Goal: Task Accomplishment & Management: Manage account settings

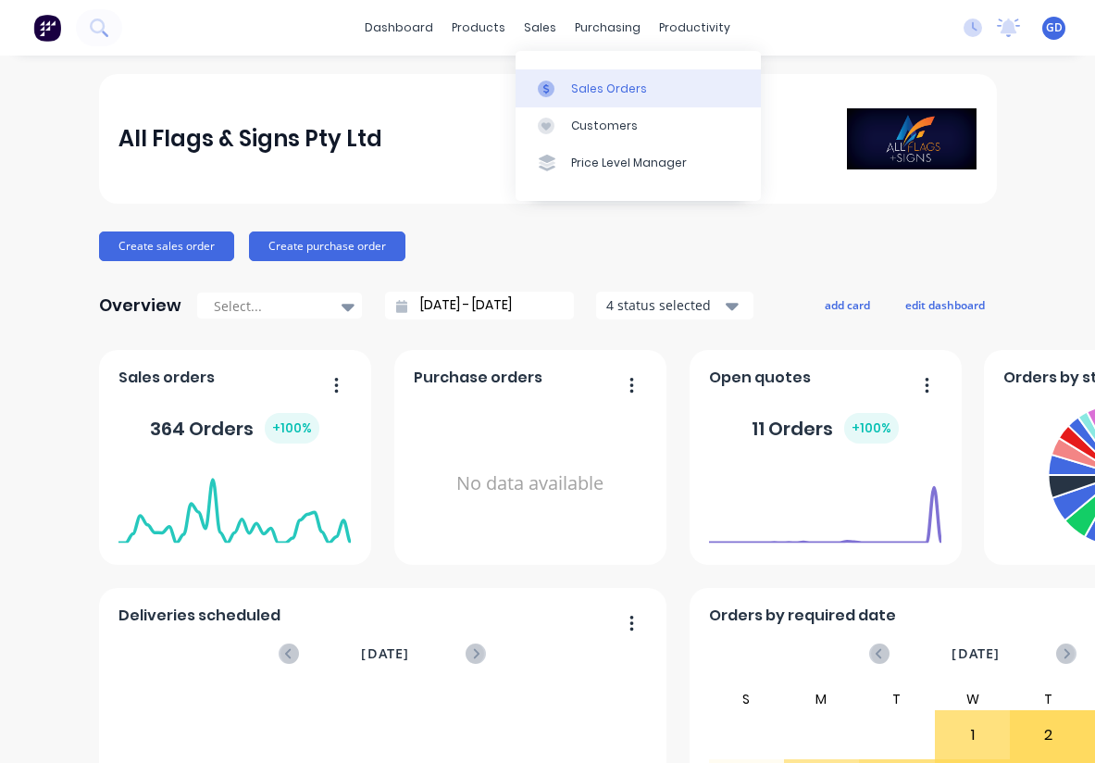
click at [586, 81] on div "Sales Orders" at bounding box center [609, 89] width 76 height 17
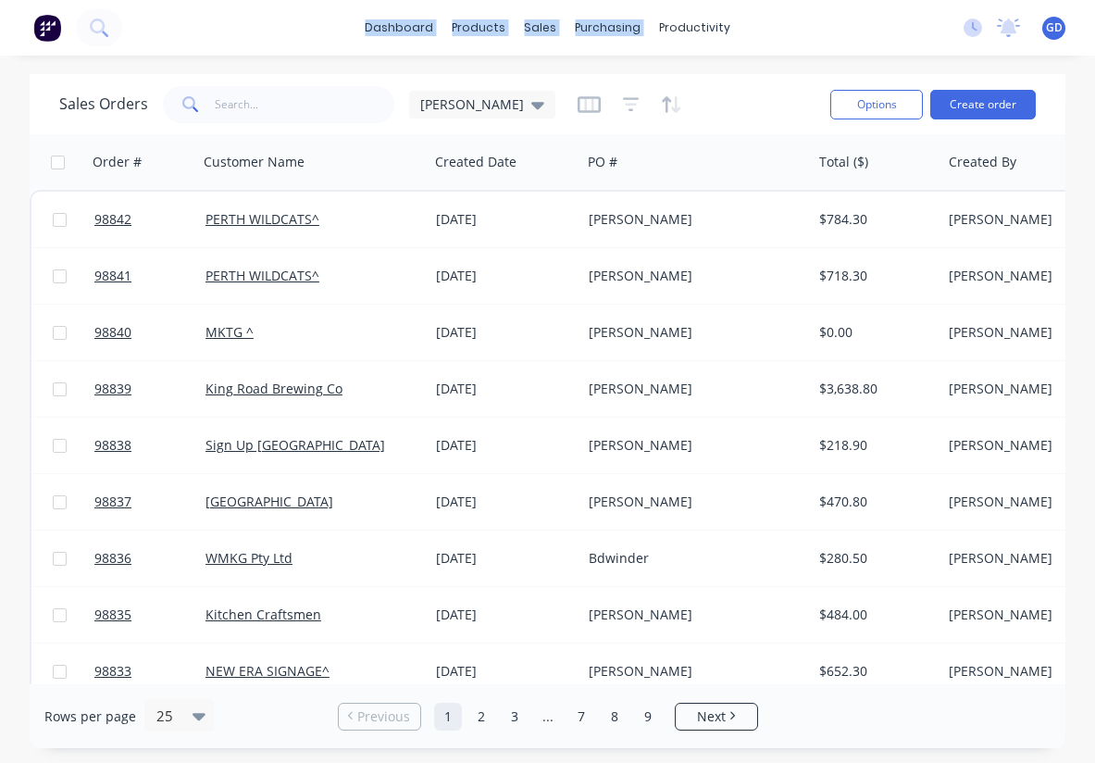
drag, startPoint x: 339, startPoint y: 0, endPoint x: 837, endPoint y: -34, distance: 499.4
click at [837, 0] on html "dashboard products sales purchasing productivity dashboard products Product Cat…" at bounding box center [547, 381] width 1095 height 763
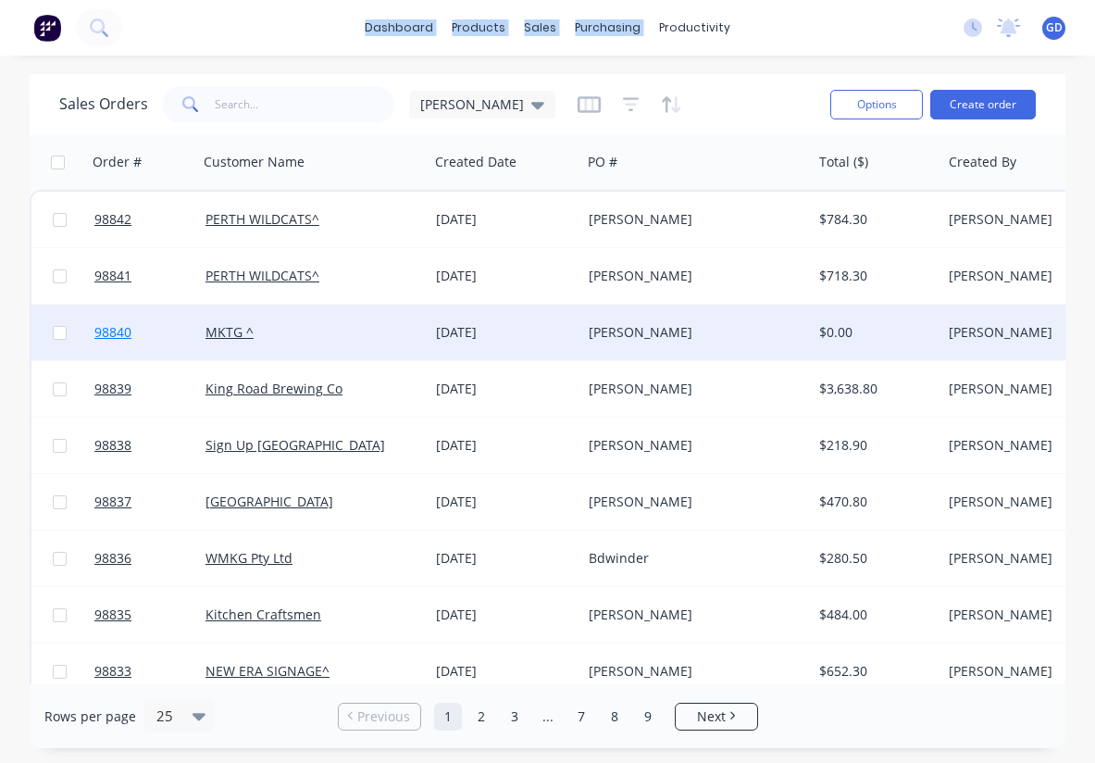
click at [113, 328] on span "98840" at bounding box center [112, 332] width 37 height 19
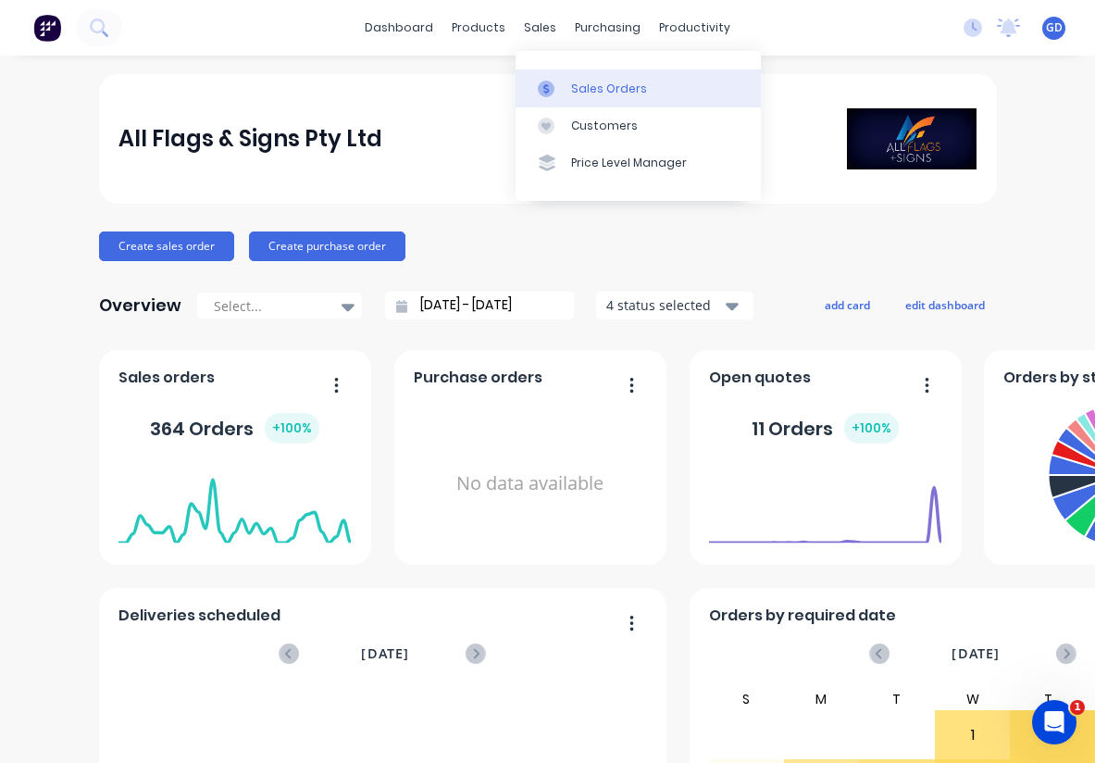
click at [576, 82] on div "Sales Orders" at bounding box center [609, 89] width 76 height 17
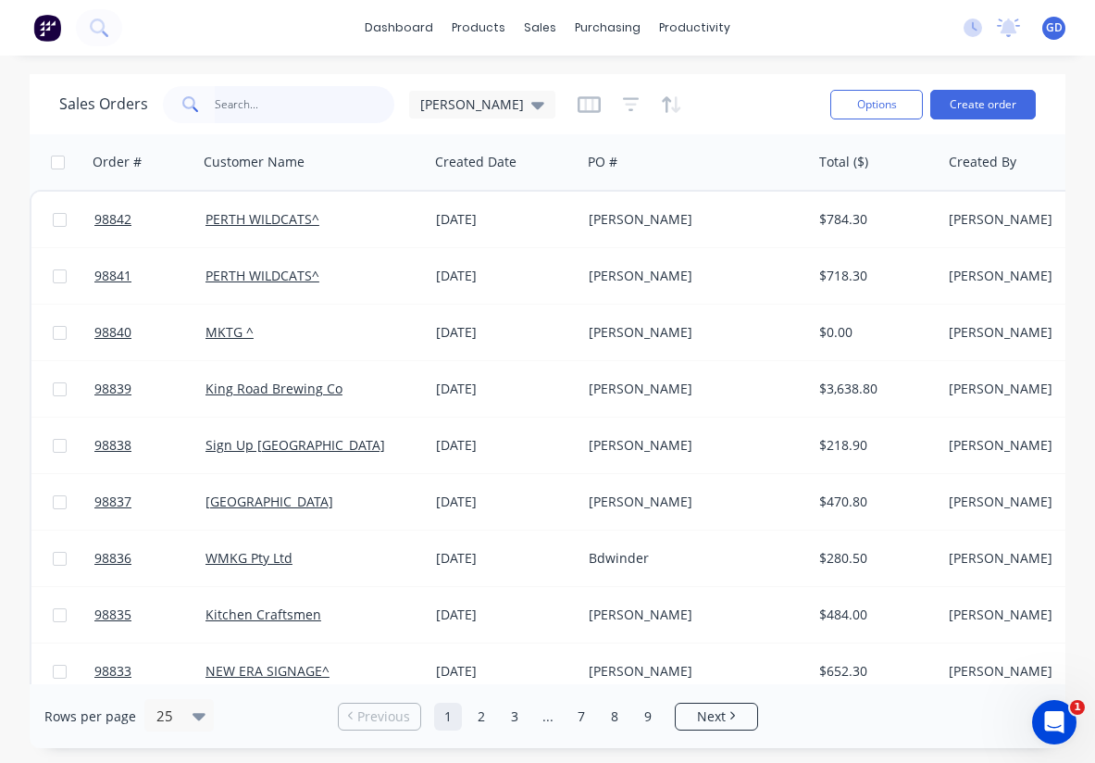
click at [312, 110] on input "text" at bounding box center [305, 104] width 181 height 37
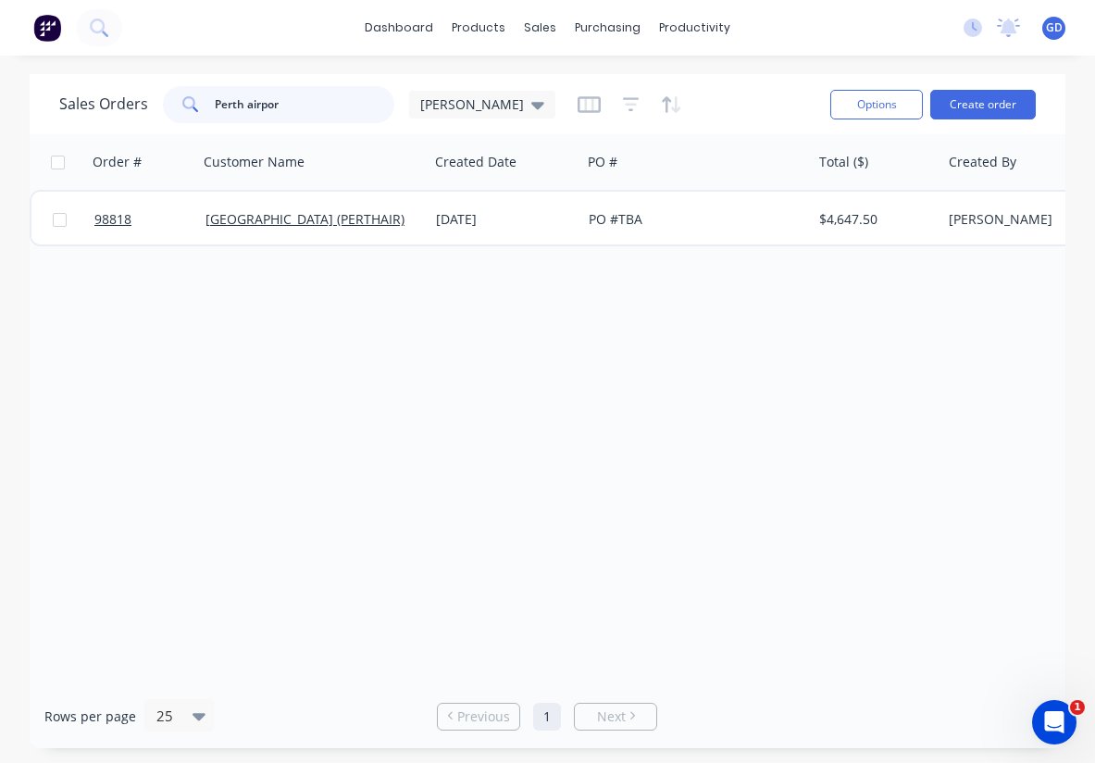
type input "Perth airport"
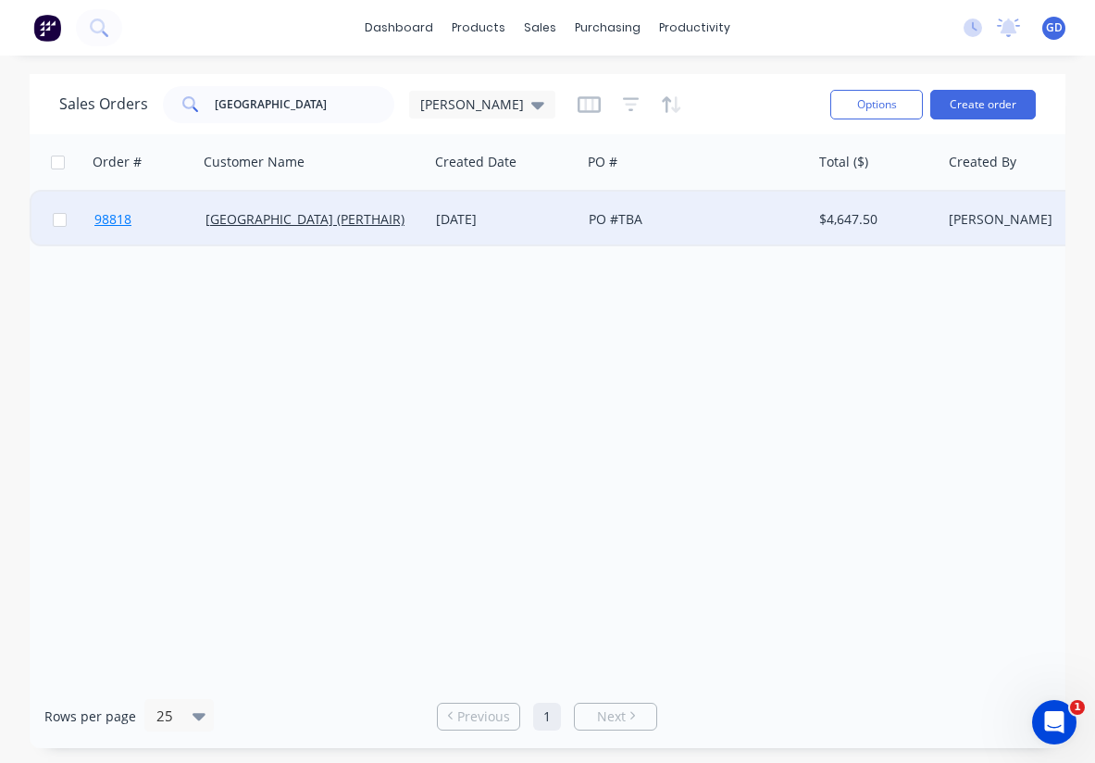
click at [131, 221] on span "98818" at bounding box center [112, 219] width 37 height 19
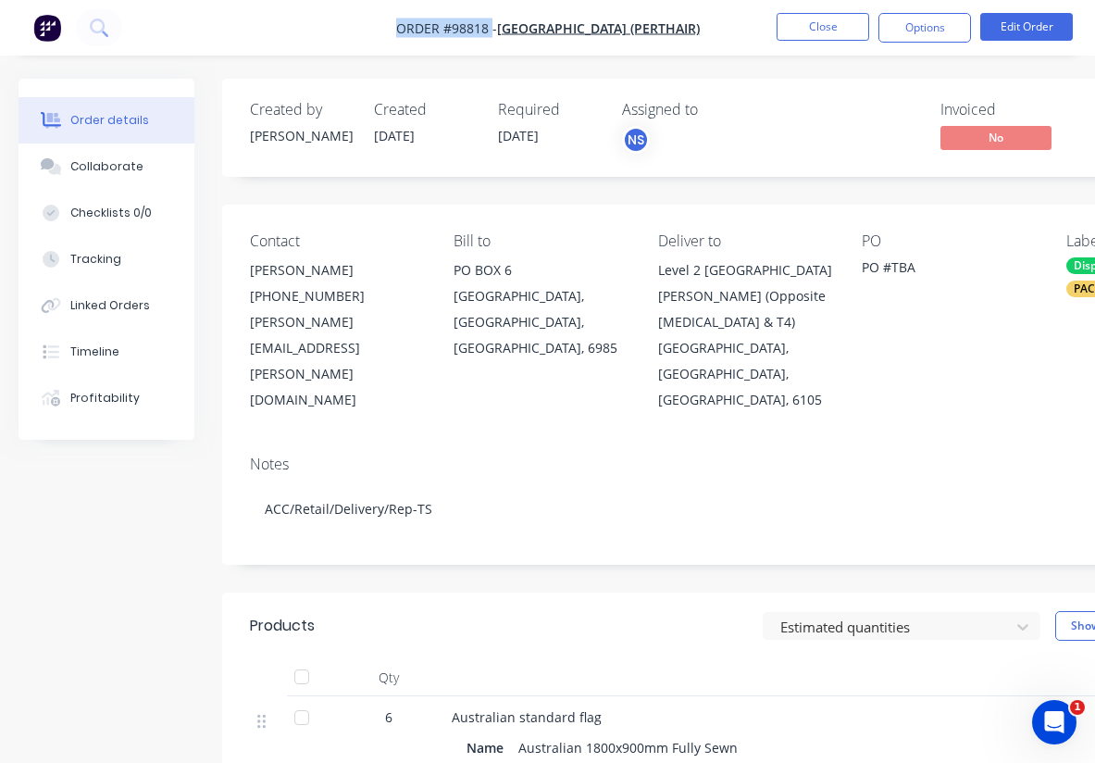
drag, startPoint x: 387, startPoint y: 25, endPoint x: 506, endPoint y: 23, distance: 118.5
click at [506, 23] on nav "Order #98818 - PERTH AIRPORT (PERTHAIR) Close Options Edit Order" at bounding box center [547, 28] width 1095 height 56
copy span "Order #98818"
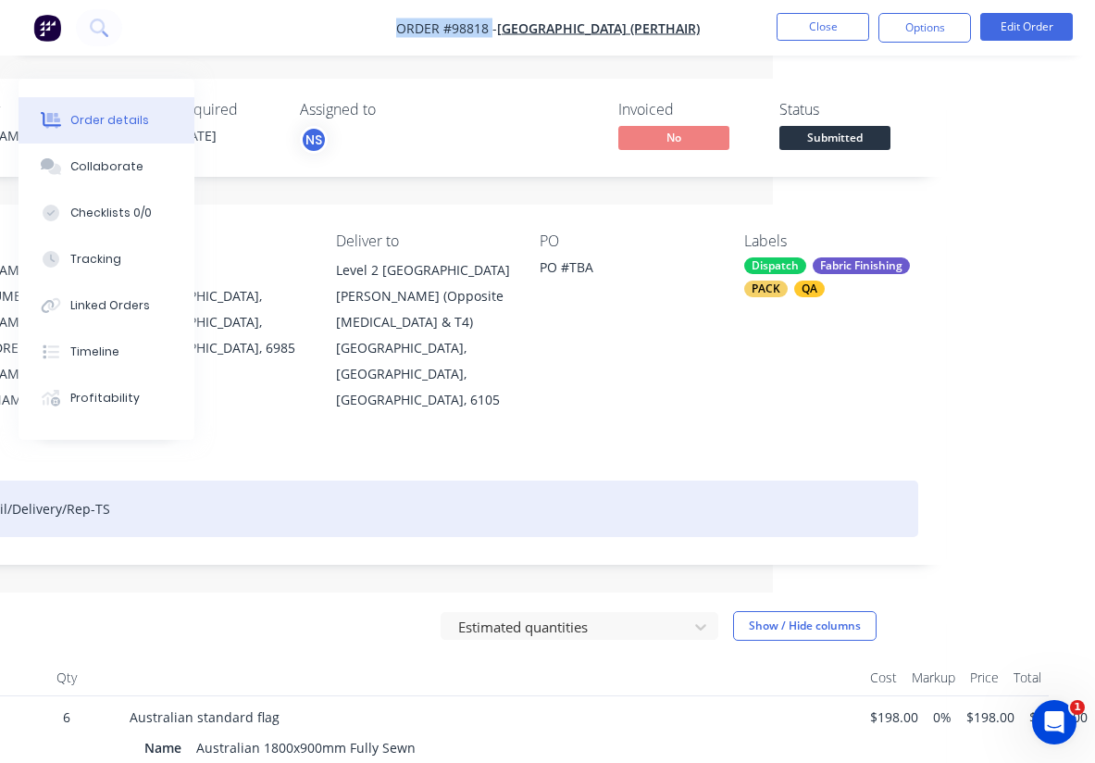
scroll to position [0, 321]
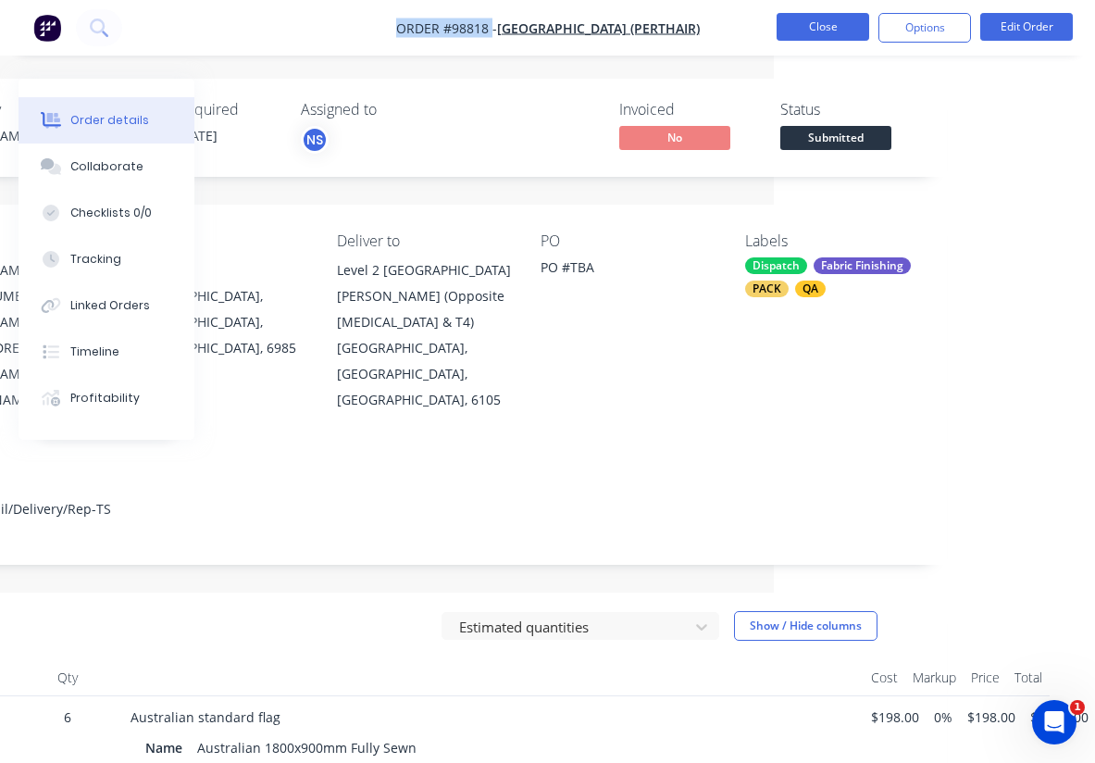
click at [804, 31] on button "Close" at bounding box center [823, 27] width 93 height 28
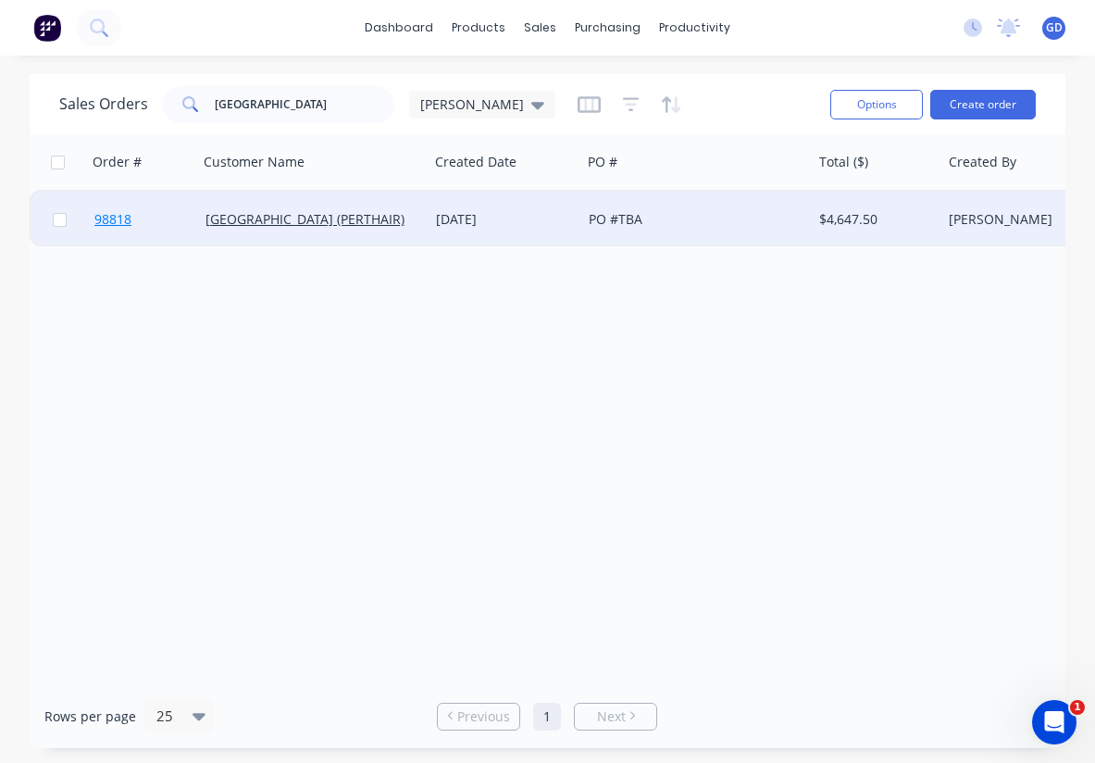
click at [125, 223] on span "98818" at bounding box center [112, 219] width 37 height 19
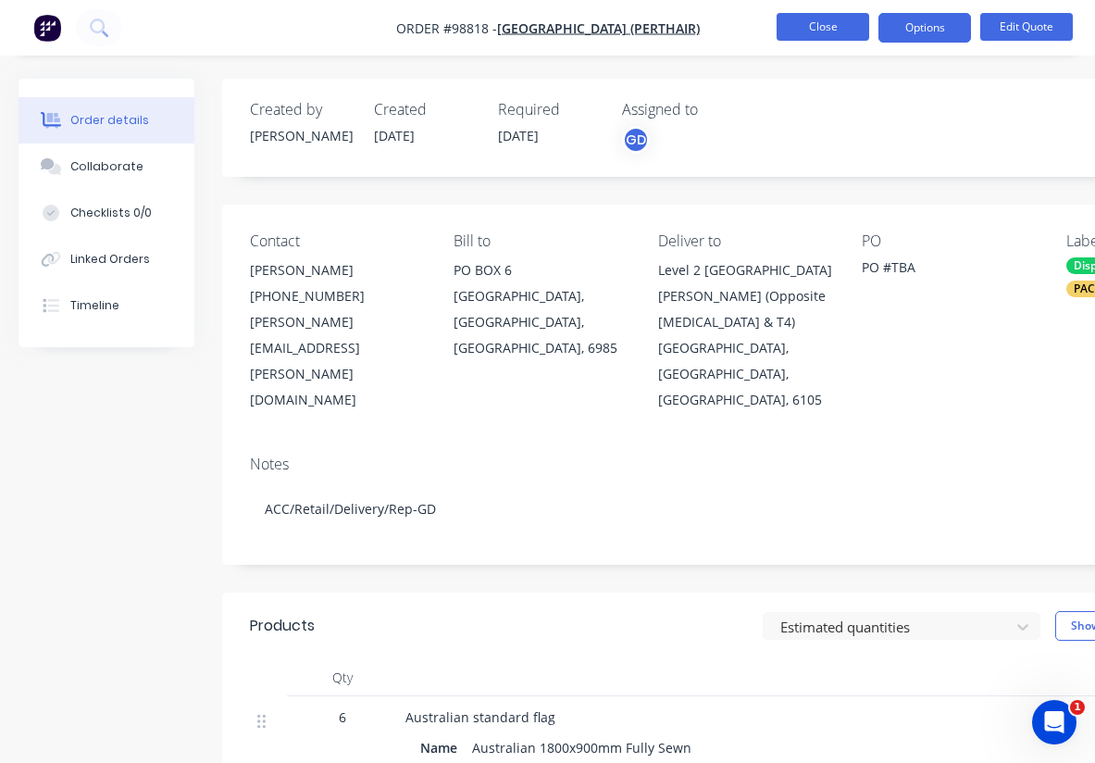
click at [807, 26] on button "Close" at bounding box center [823, 27] width 93 height 28
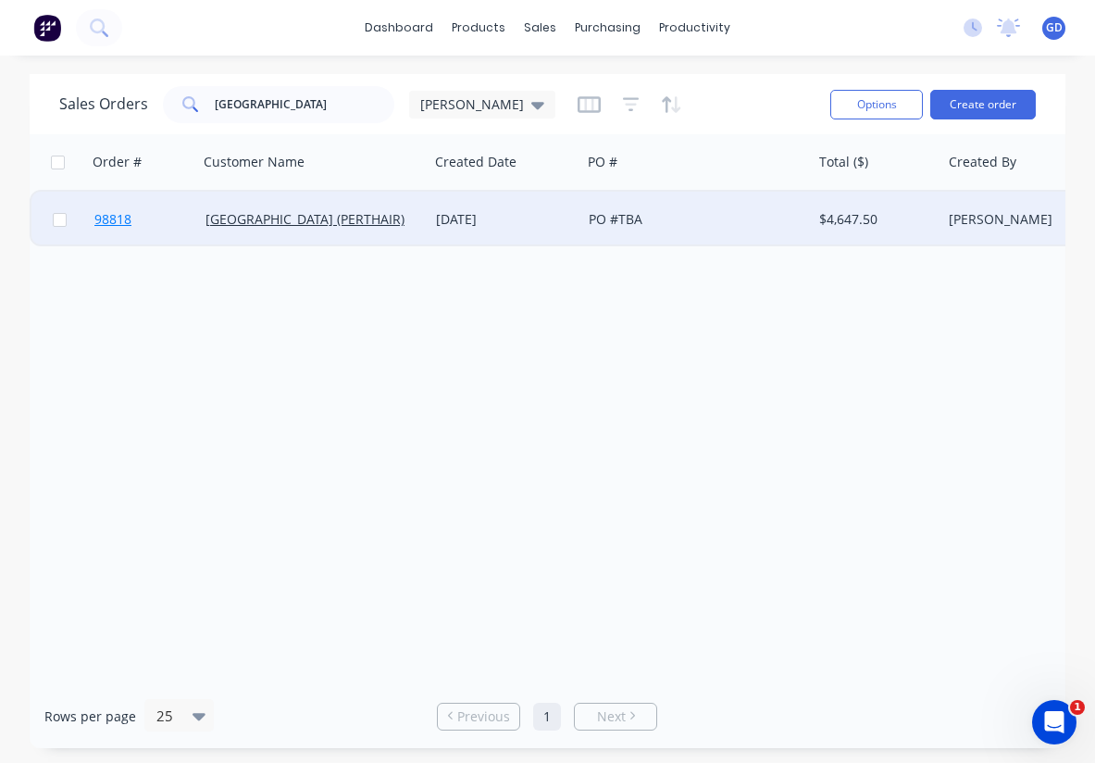
click at [119, 221] on span "98818" at bounding box center [112, 219] width 37 height 19
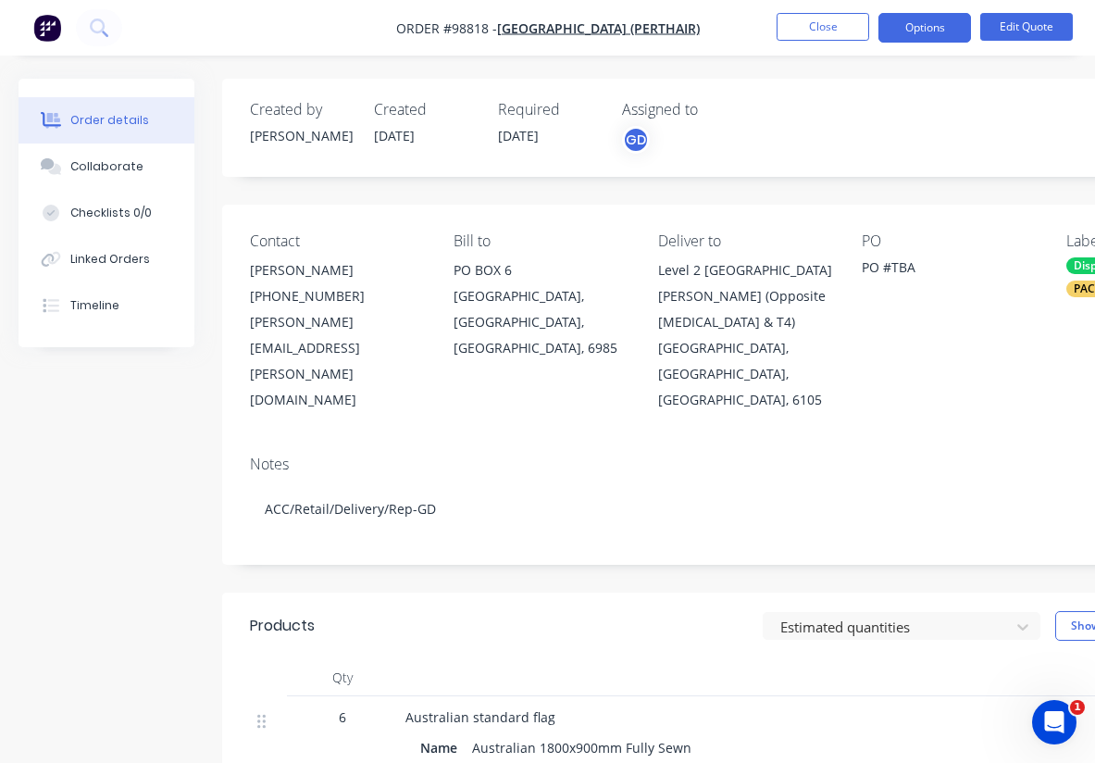
click at [277, 135] on div "Natasha" at bounding box center [301, 135] width 102 height 19
click at [934, 31] on button "Options" at bounding box center [925, 28] width 93 height 30
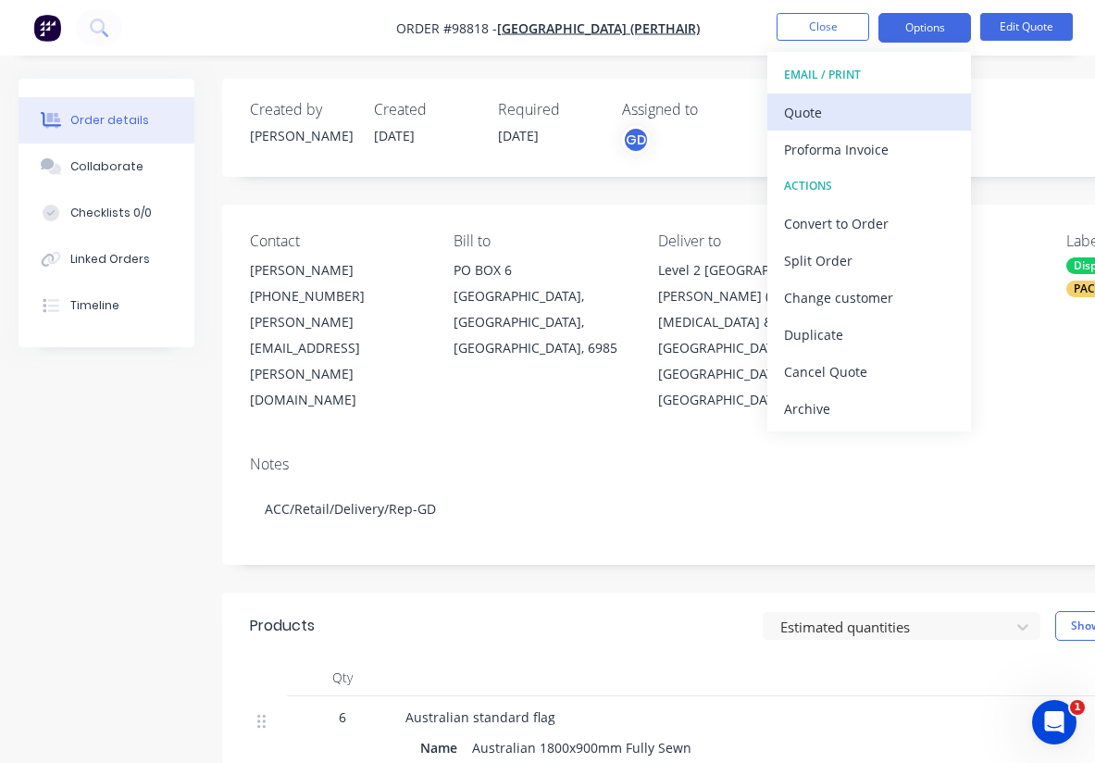
click at [823, 112] on div "Quote" at bounding box center [869, 112] width 170 height 27
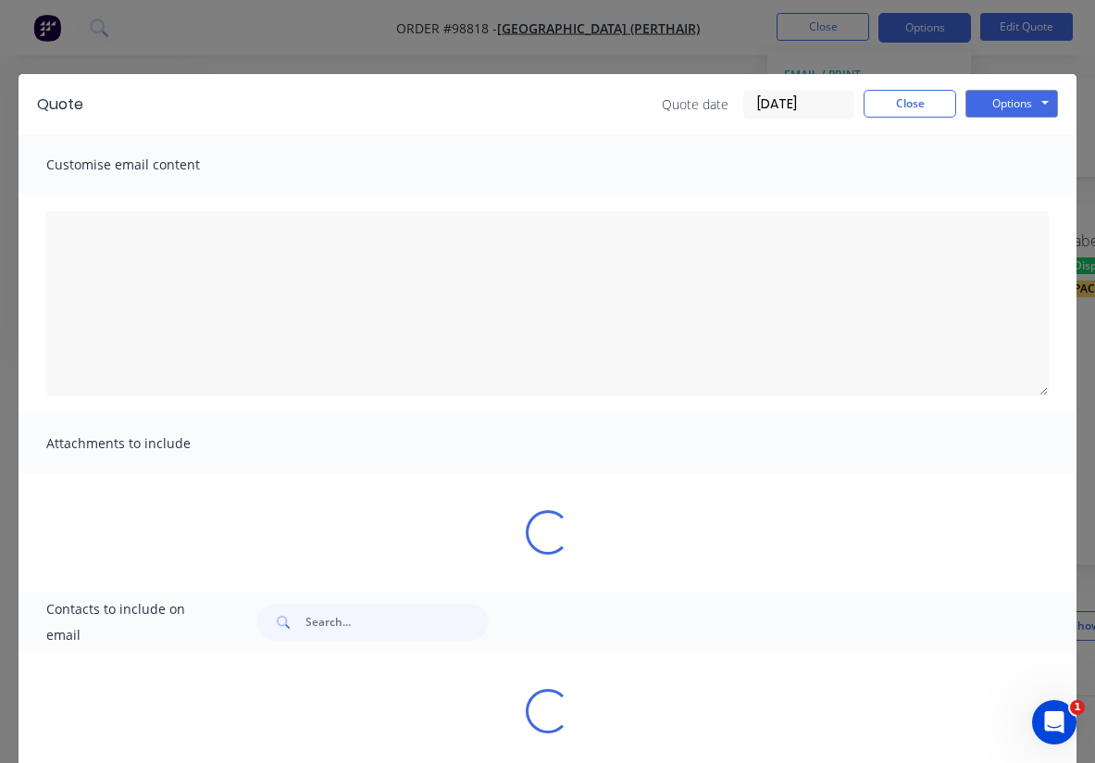
type textarea "A PDF copy of the quote has been attached to this email. To view your quote onl…"
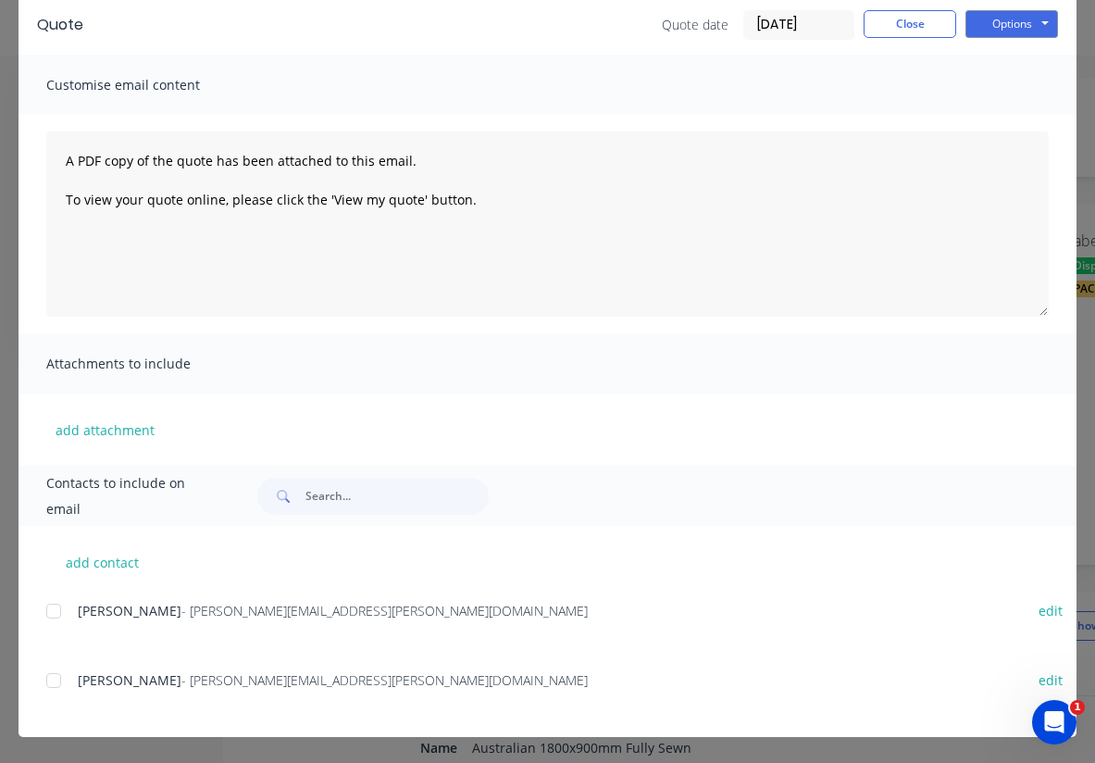
scroll to position [80, 0]
click at [99, 566] on button "add contact" at bounding box center [101, 562] width 111 height 28
select select "AU"
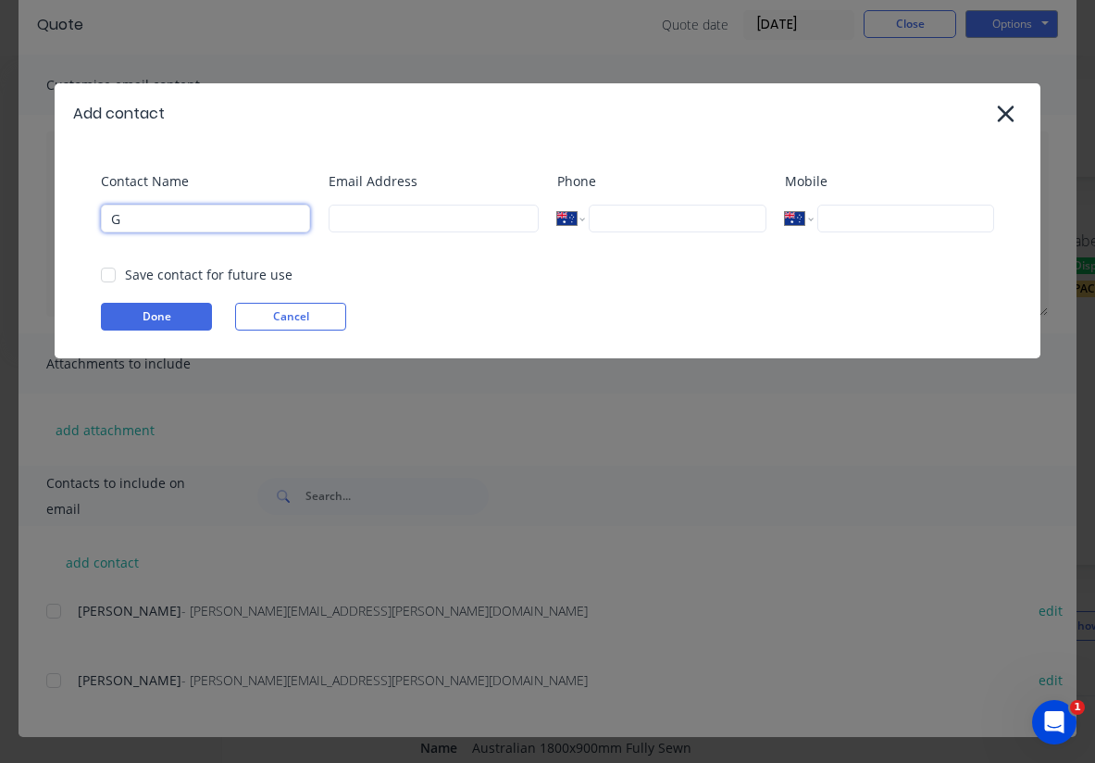
type input "G"
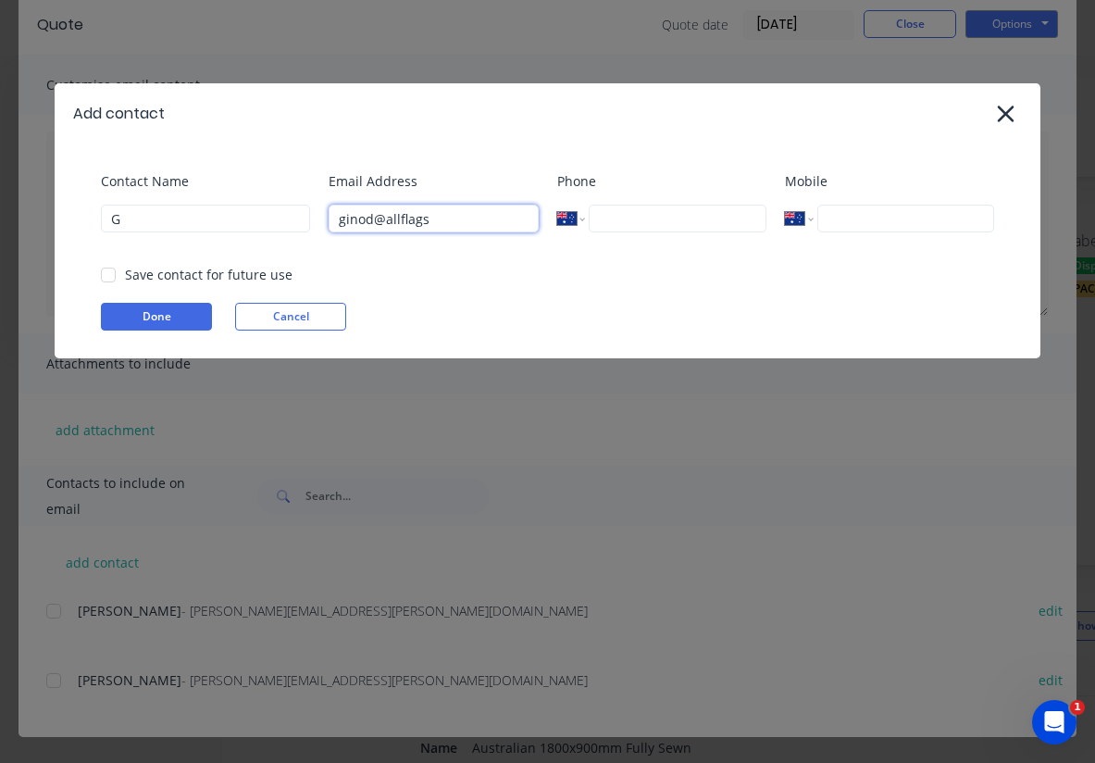
click at [360, 222] on input "ginod@allflags" at bounding box center [433, 219] width 209 height 28
click at [450, 219] on input "ginod@allflags" at bounding box center [433, 219] width 209 height 28
click at [109, 275] on div at bounding box center [108, 275] width 37 height 37
type input "ginod@allflags.com.au"
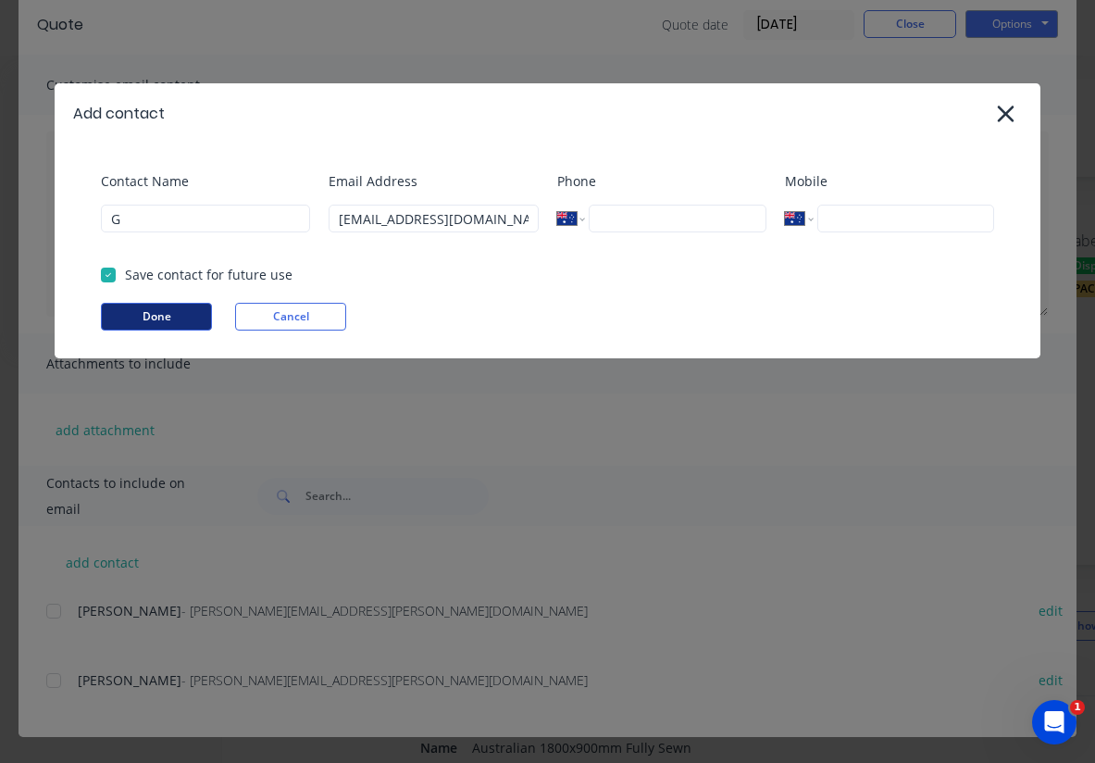
click at [144, 314] on button "Done" at bounding box center [156, 317] width 111 height 28
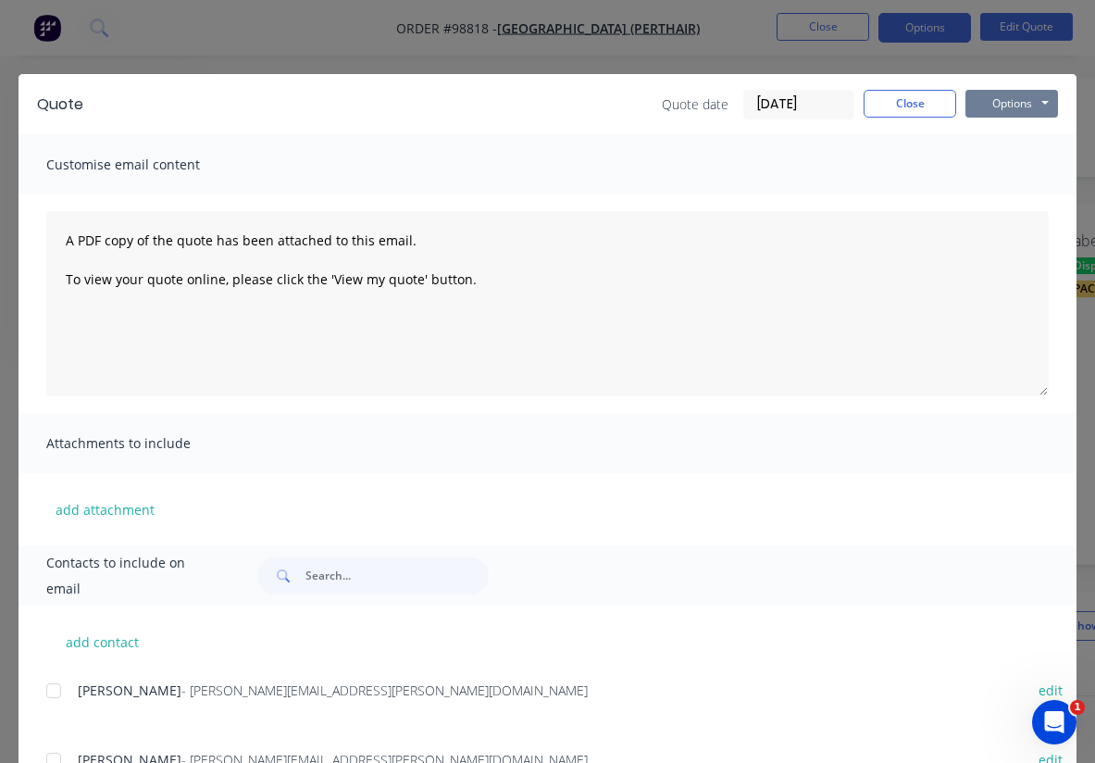
click at [987, 104] on button "Options" at bounding box center [1012, 104] width 93 height 28
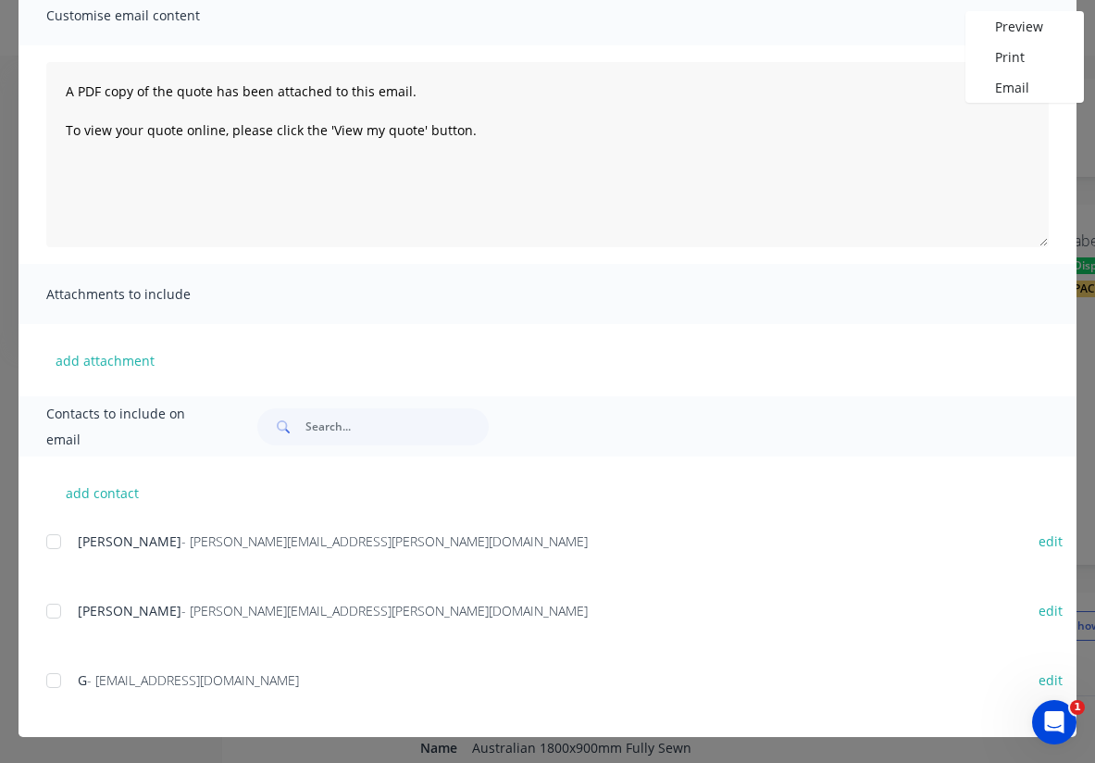
scroll to position [149, 0]
click at [56, 683] on div at bounding box center [53, 680] width 37 height 37
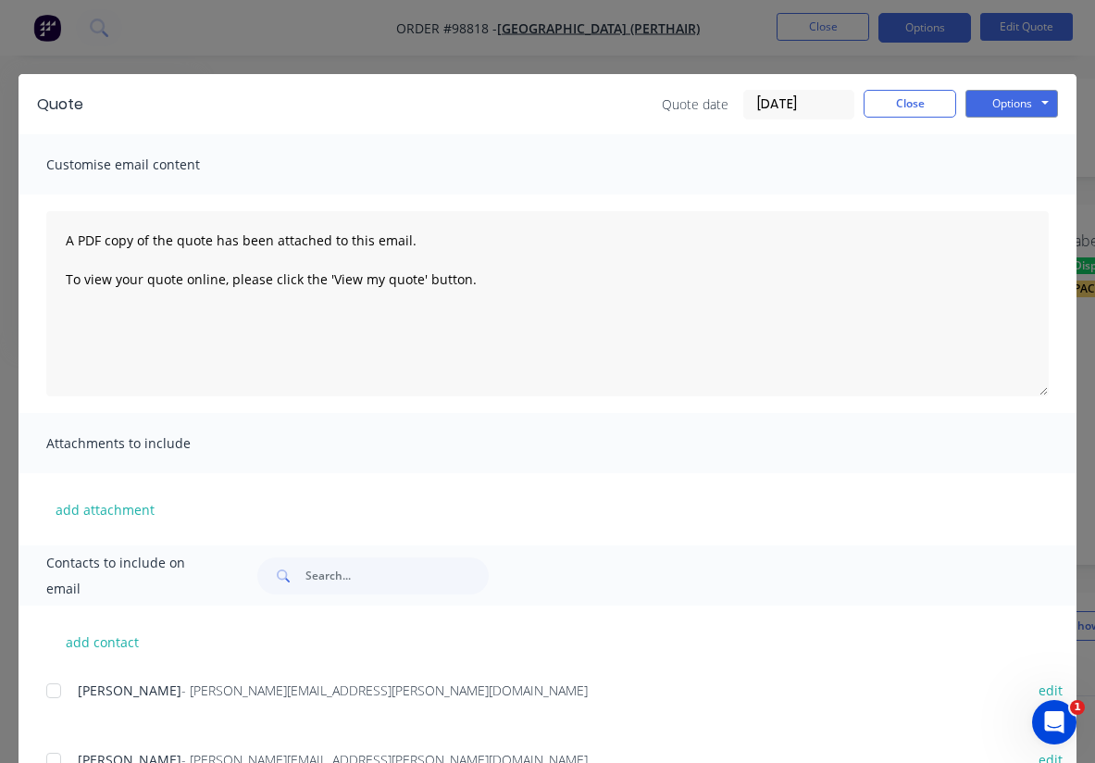
scroll to position [0, 0]
click at [1001, 106] on button "Options" at bounding box center [1012, 104] width 93 height 28
click at [1017, 196] on button "Email" at bounding box center [1025, 197] width 119 height 31
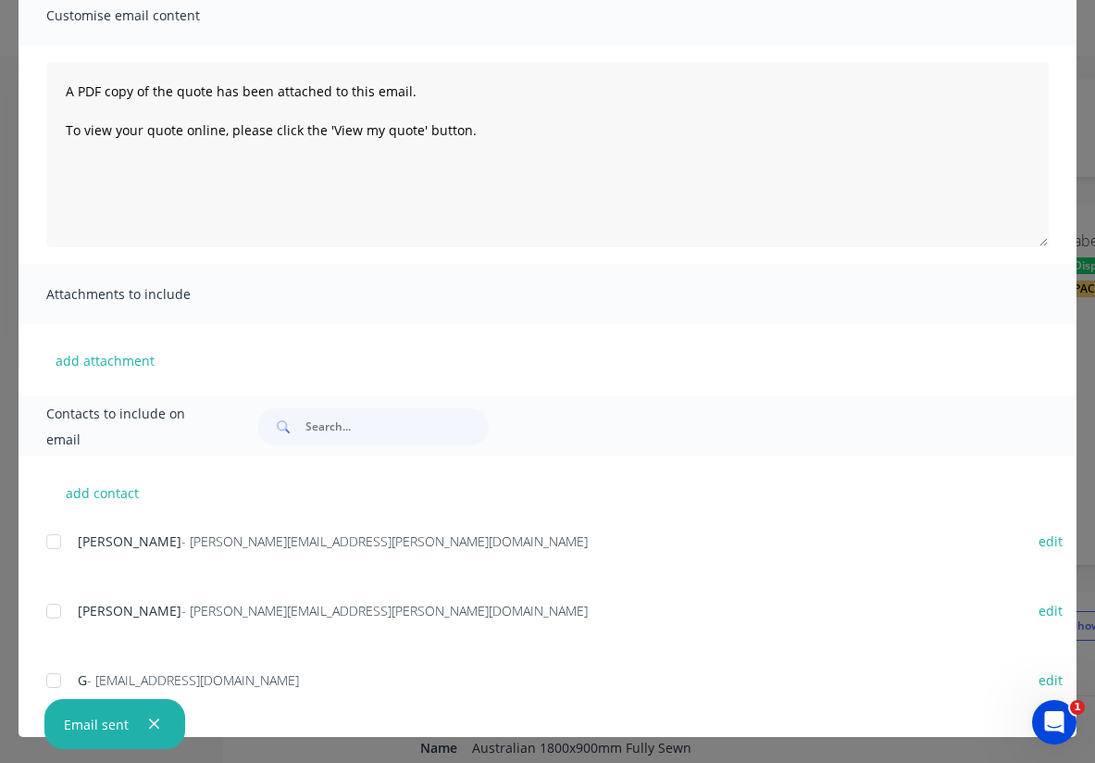
scroll to position [149, 0]
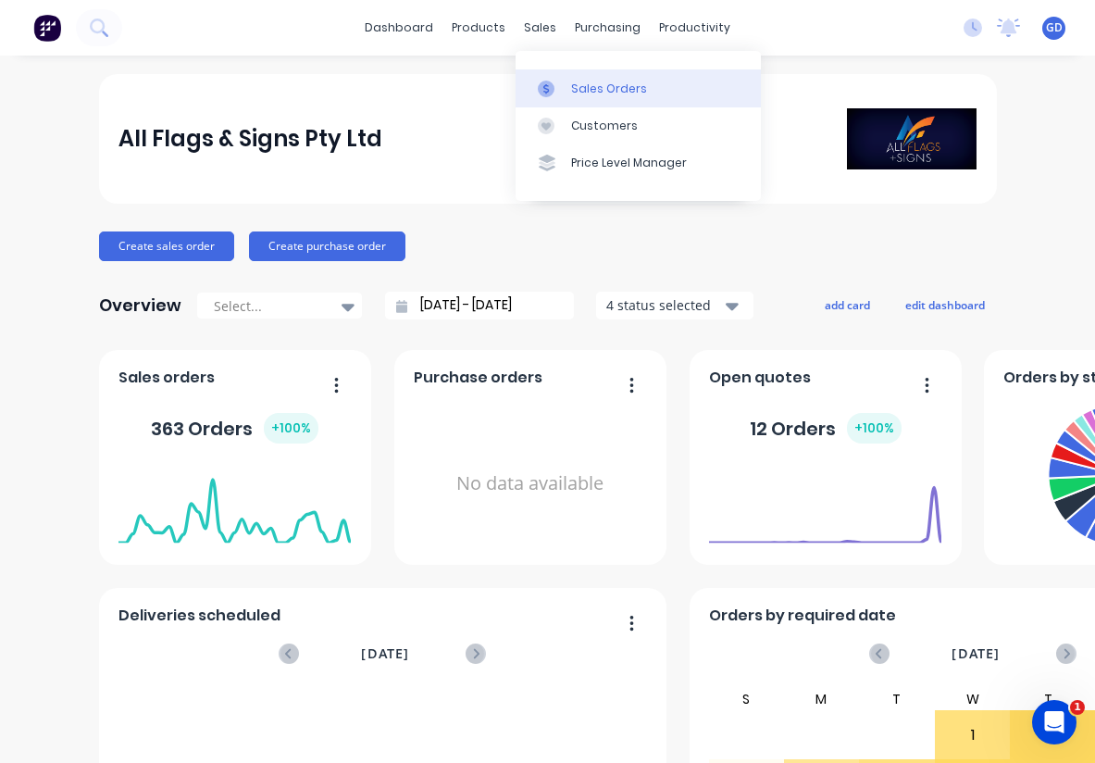
click at [583, 81] on div "Sales Orders" at bounding box center [609, 89] width 76 height 17
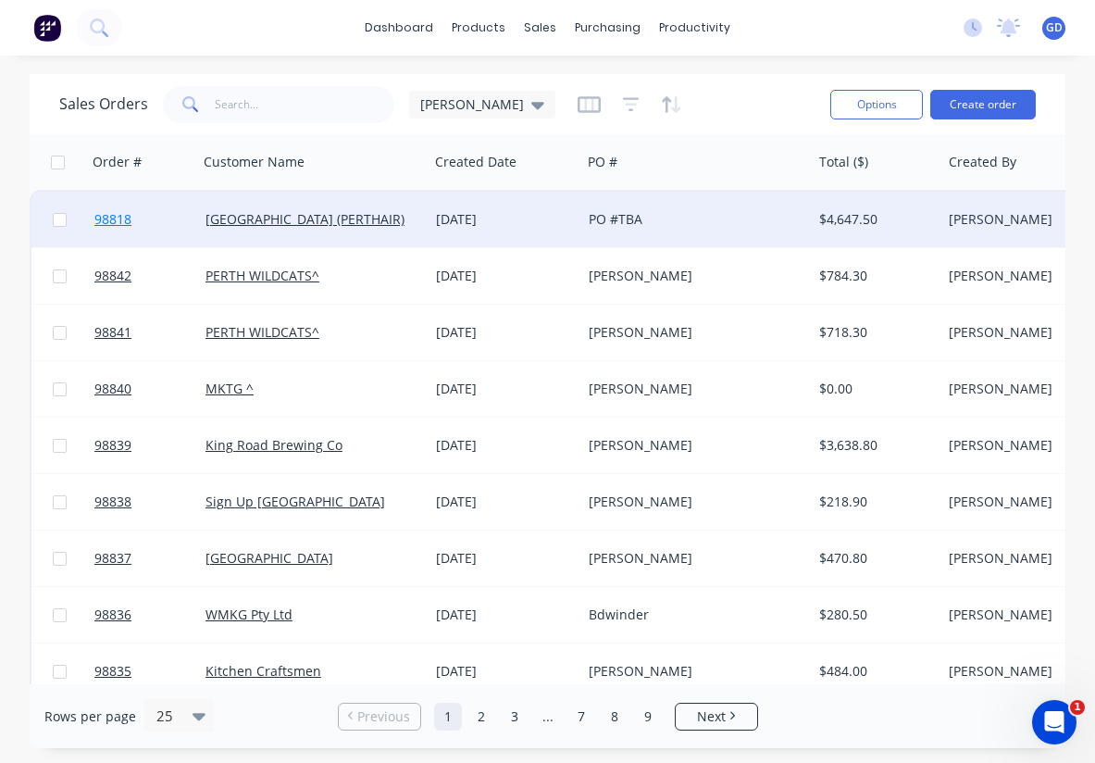
click at [118, 222] on span "98818" at bounding box center [112, 219] width 37 height 19
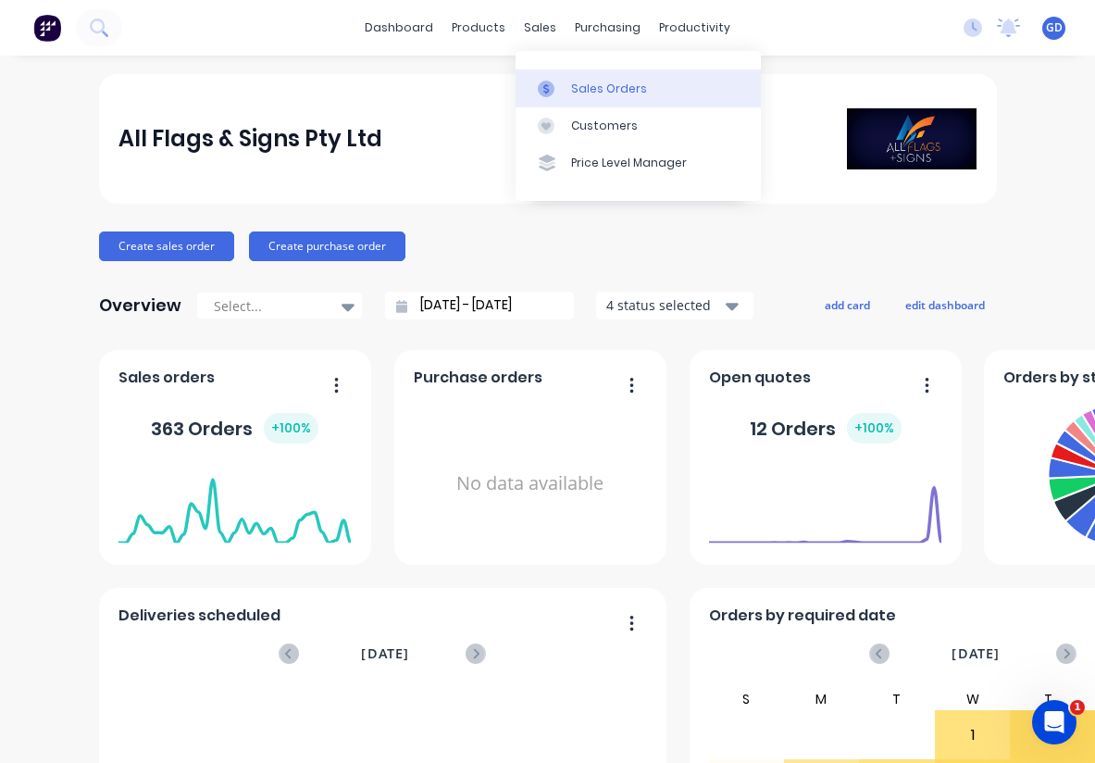
click at [583, 87] on div "Sales Orders" at bounding box center [609, 89] width 76 height 17
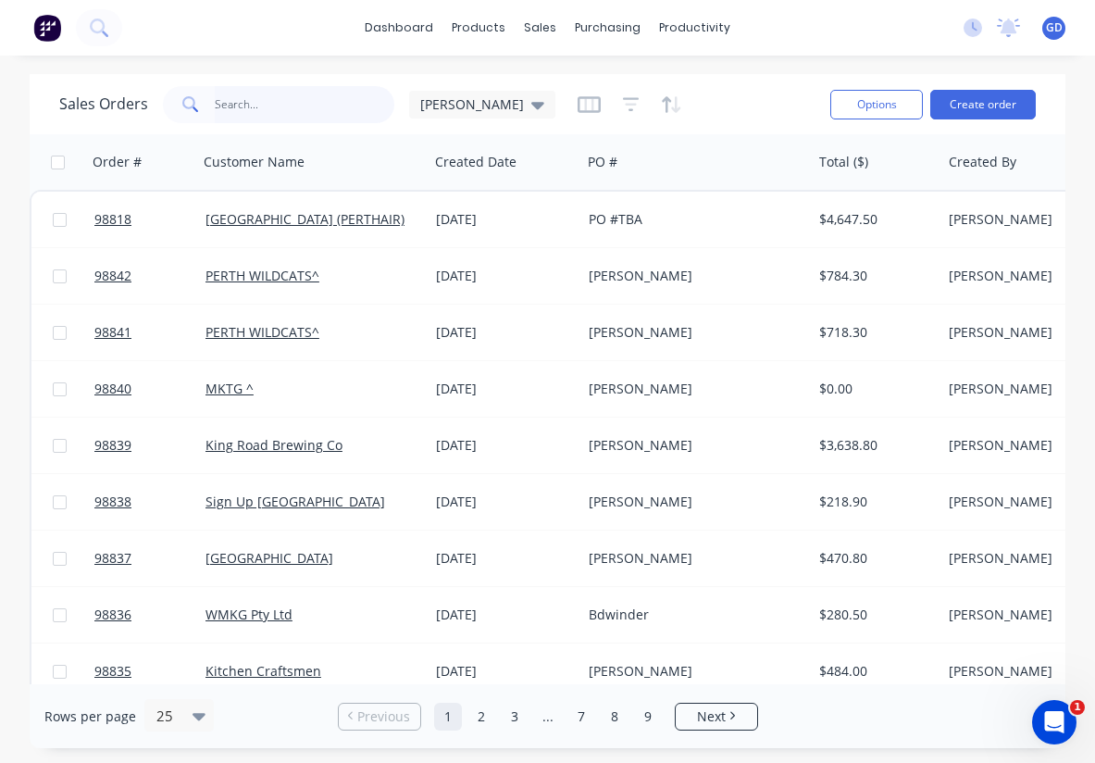
click at [277, 96] on input "text" at bounding box center [305, 104] width 181 height 37
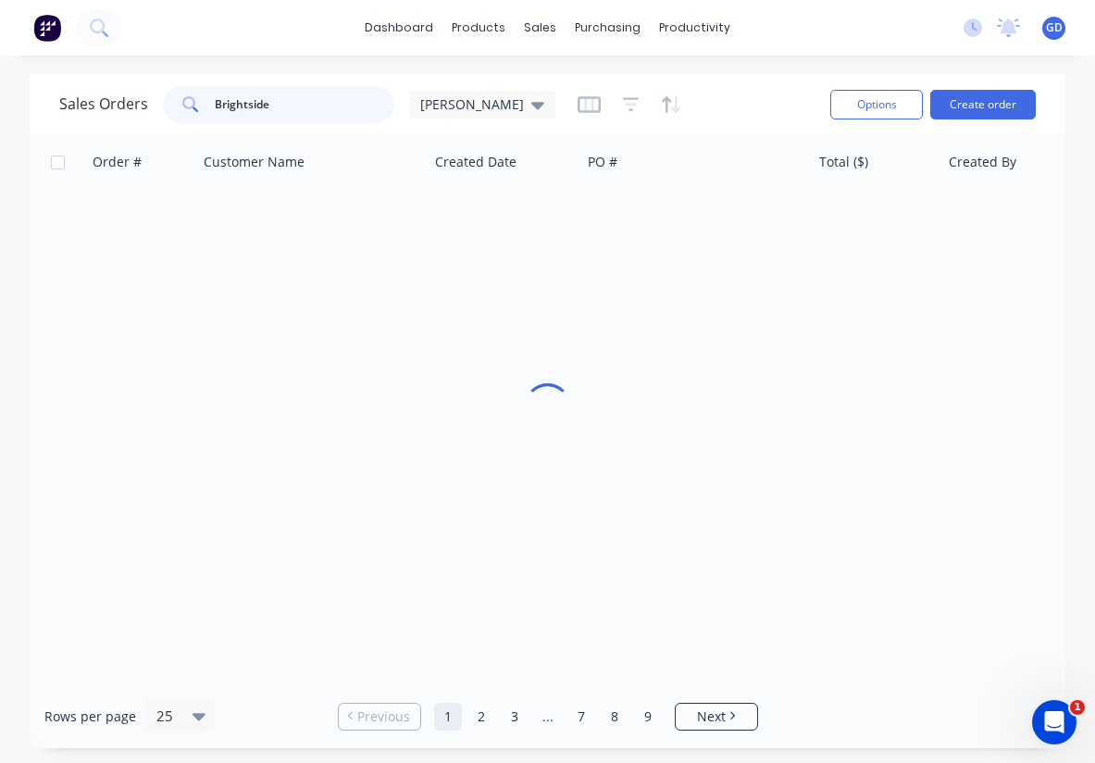
type input "Brightside"
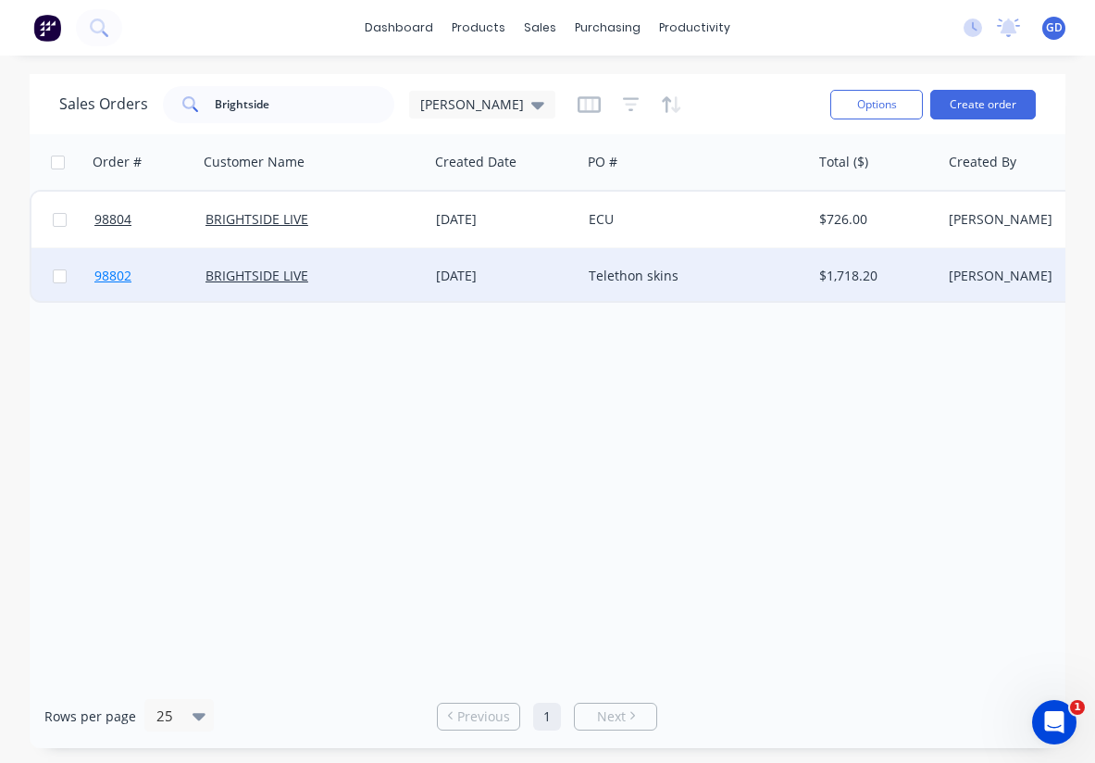
click at [112, 282] on span "98802" at bounding box center [112, 276] width 37 height 19
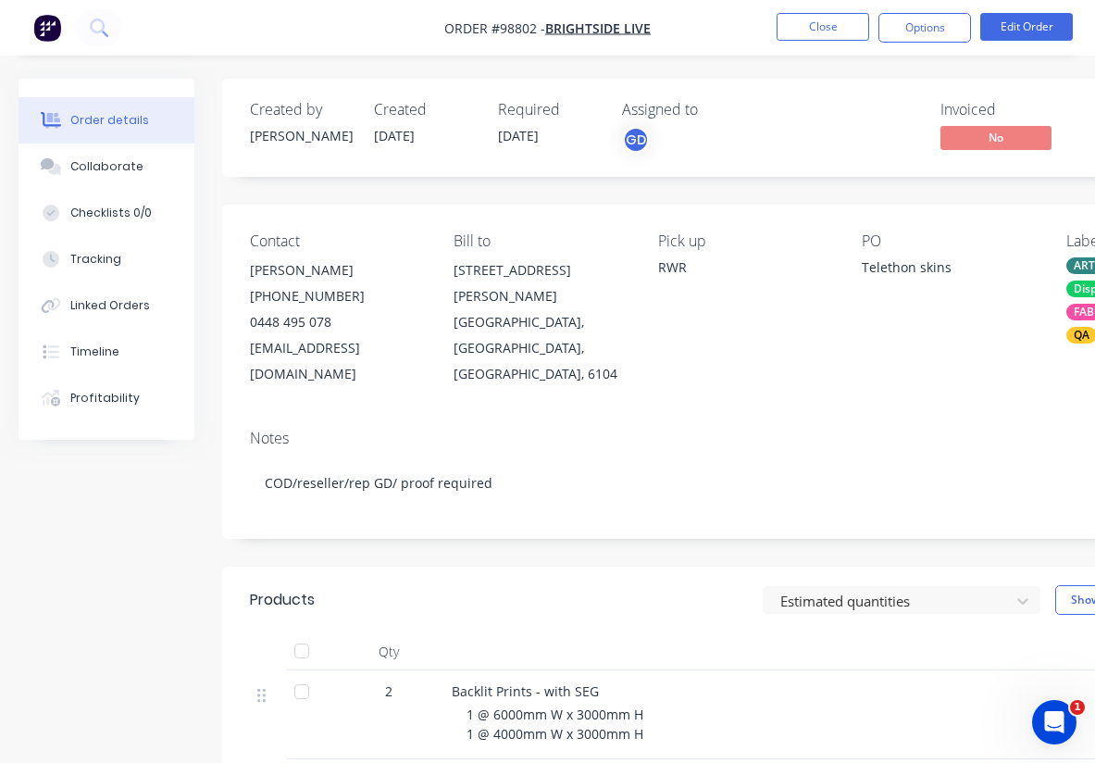
drag, startPoint x: 427, startPoint y: 31, endPoint x: 659, endPoint y: 26, distance: 232.5
click at [659, 26] on nav "Order #98802 - BRIGHTSIDE LIVE Close Options Edit Order" at bounding box center [547, 28] width 1095 height 56
drag, startPoint x: 666, startPoint y: 29, endPoint x: 581, endPoint y: 23, distance: 85.4
click at [581, 23] on nav "Order #98802 - BRIGHTSIDE LIVE Close Options Edit Order" at bounding box center [547, 28] width 1095 height 56
copy span "Order #98802 -"
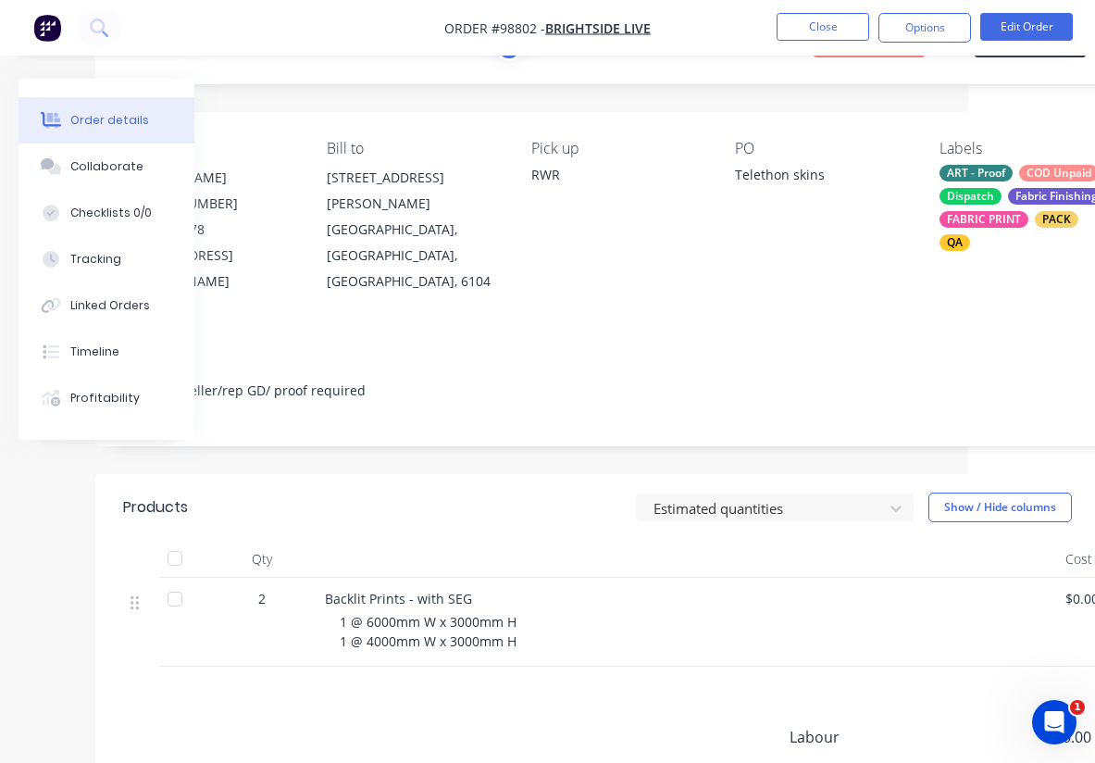
scroll to position [92, 127]
click at [832, 31] on button "Close" at bounding box center [823, 27] width 93 height 28
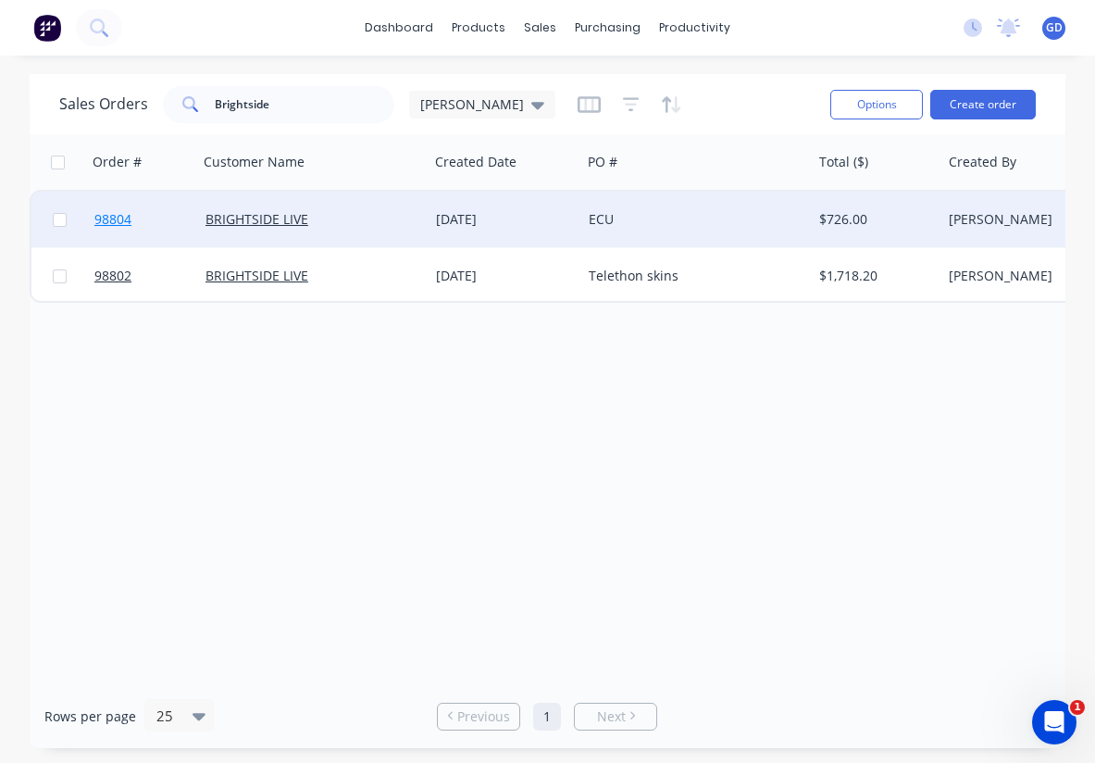
click at [120, 221] on span "98804" at bounding box center [112, 219] width 37 height 19
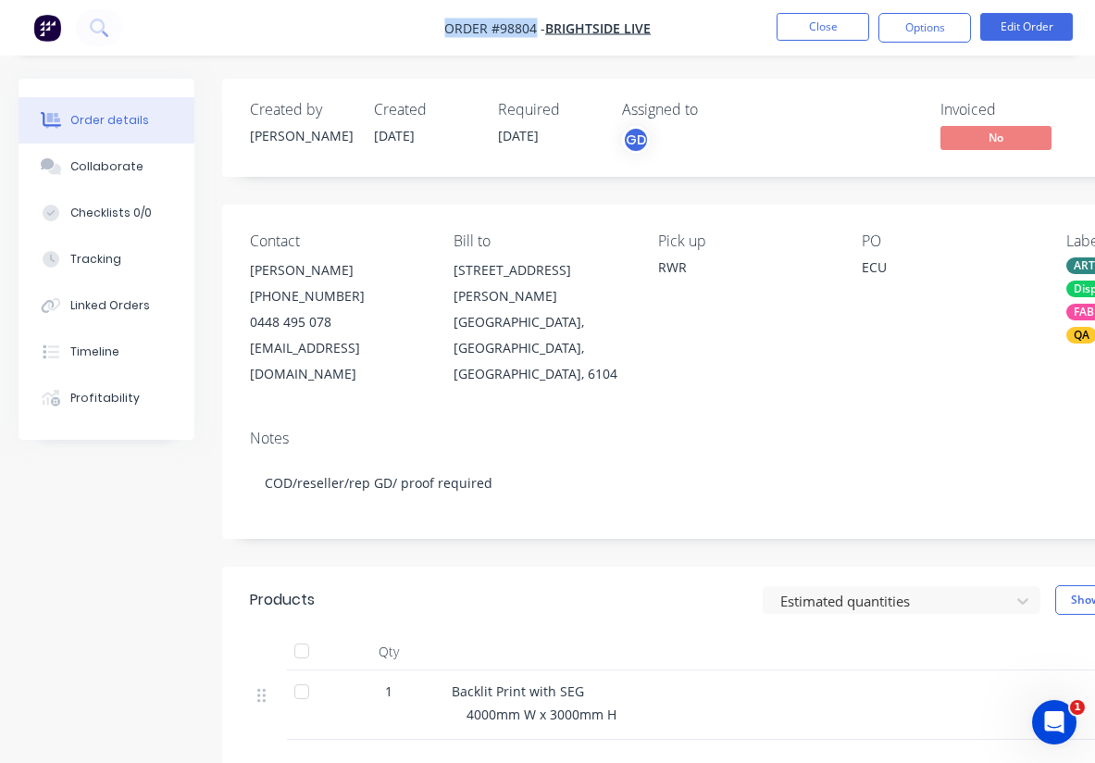
drag, startPoint x: 434, startPoint y: 27, endPoint x: 536, endPoint y: 27, distance: 101.9
click at [536, 27] on nav "Order #98804 - BRIGHTSIDE LIVE Close Options Edit Order" at bounding box center [547, 28] width 1095 height 56
copy span "Order #98804"
click at [830, 32] on button "Close" at bounding box center [823, 27] width 93 height 28
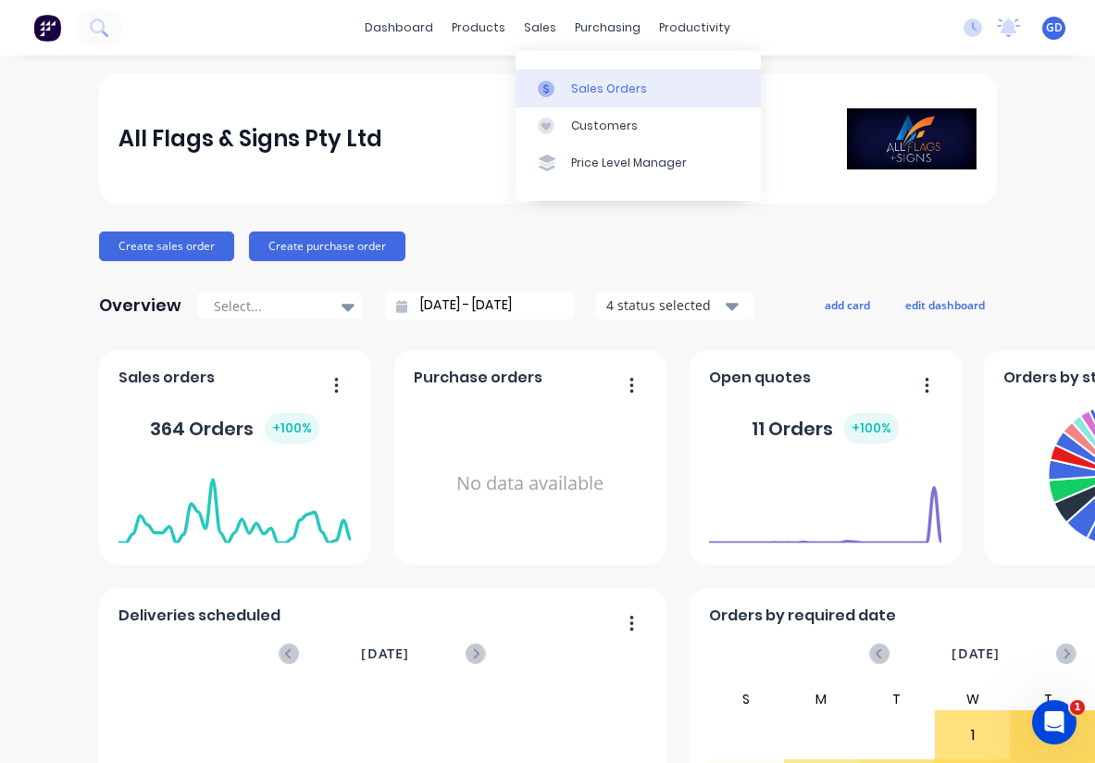
click at [586, 81] on div "Sales Orders" at bounding box center [609, 89] width 76 height 17
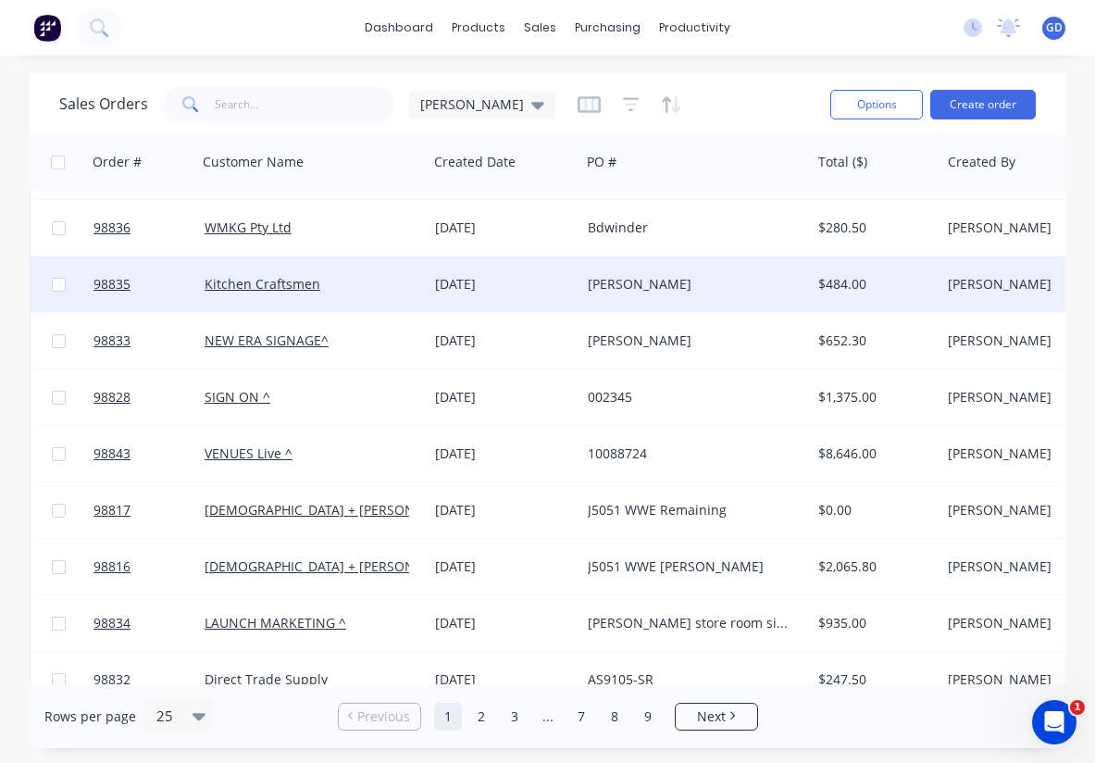
scroll to position [396, 1]
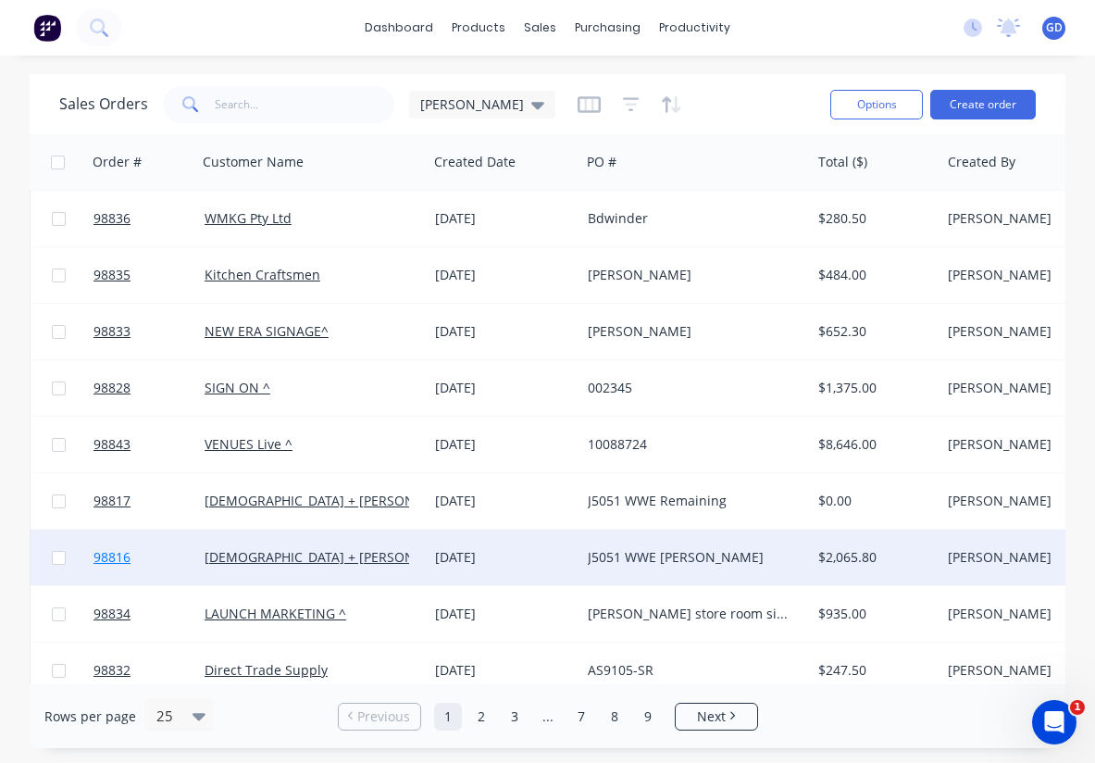
click at [117, 557] on span "98816" at bounding box center [112, 557] width 37 height 19
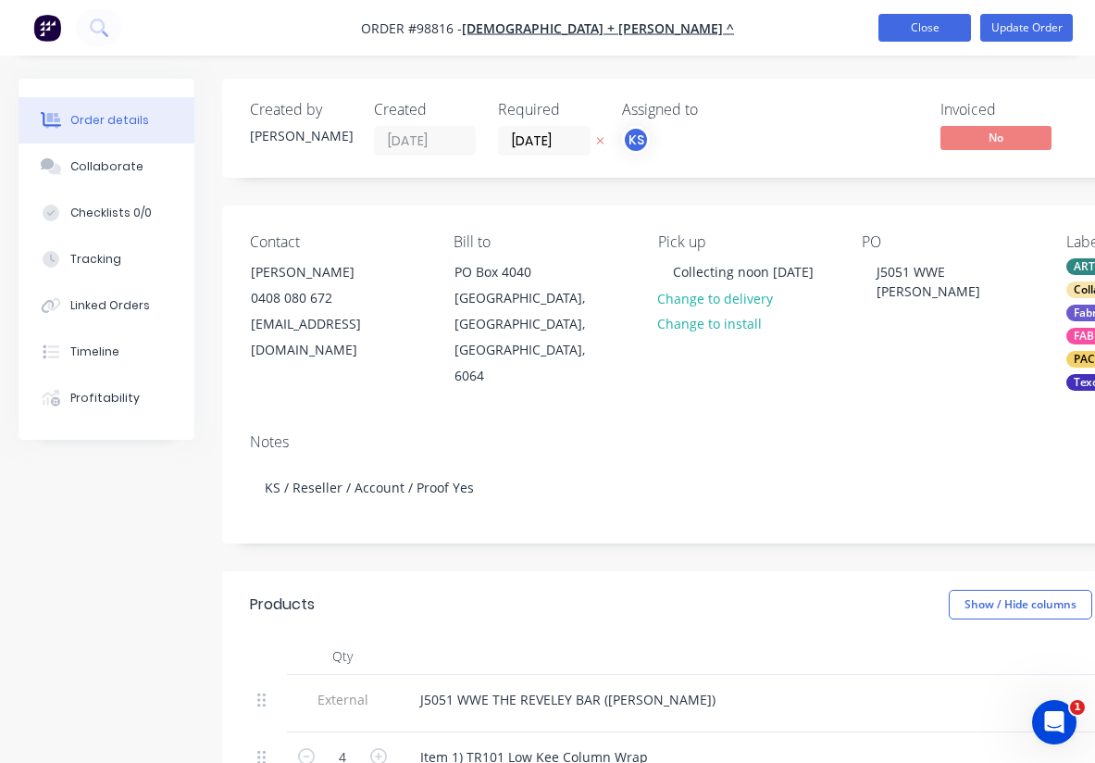
click at [907, 24] on button "Close" at bounding box center [925, 28] width 93 height 28
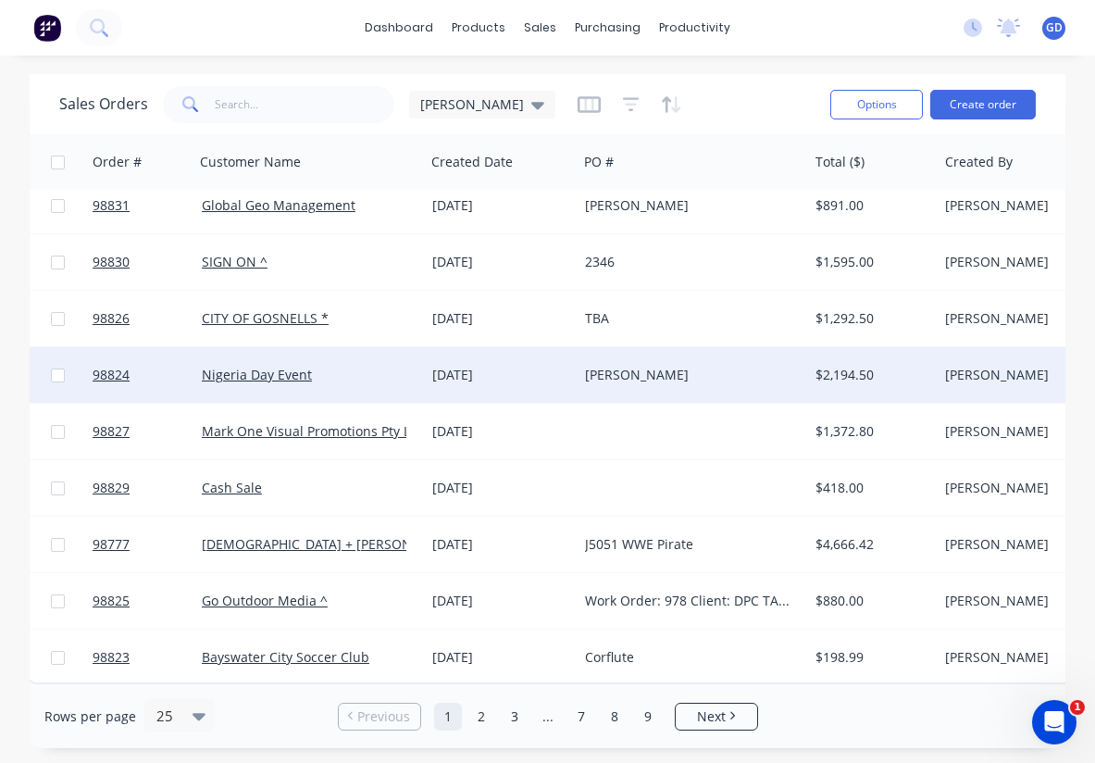
scroll to position [927, 4]
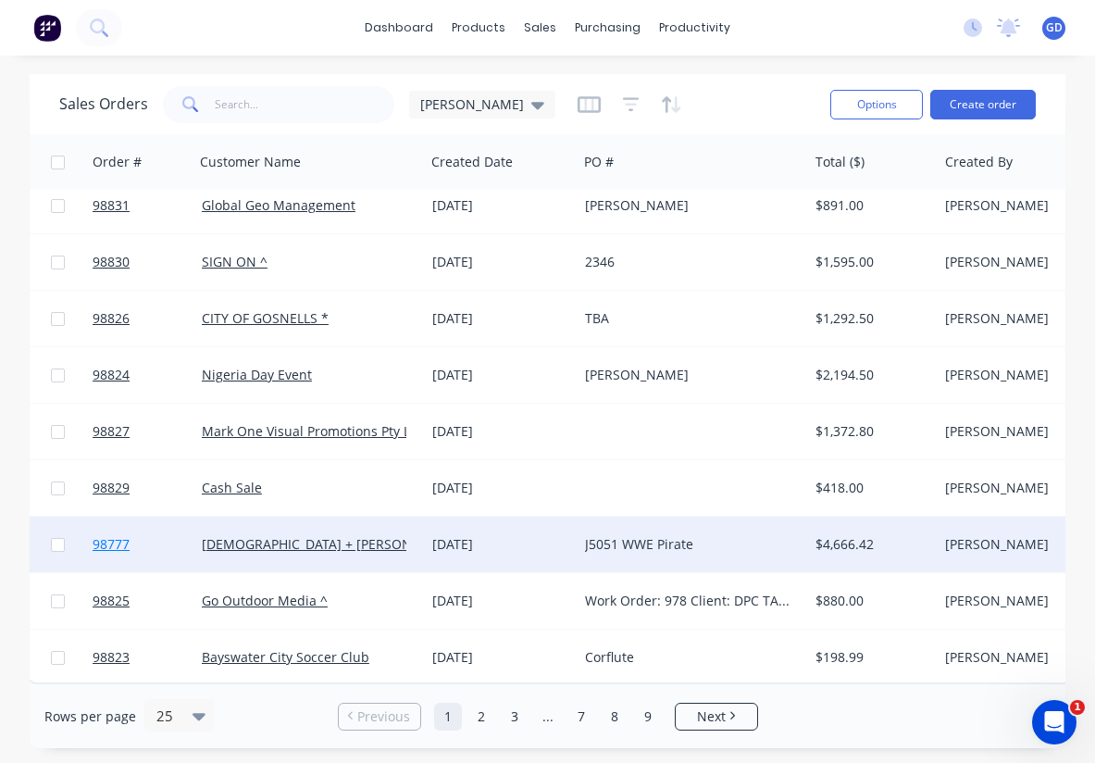
click at [121, 535] on span "98777" at bounding box center [111, 544] width 37 height 19
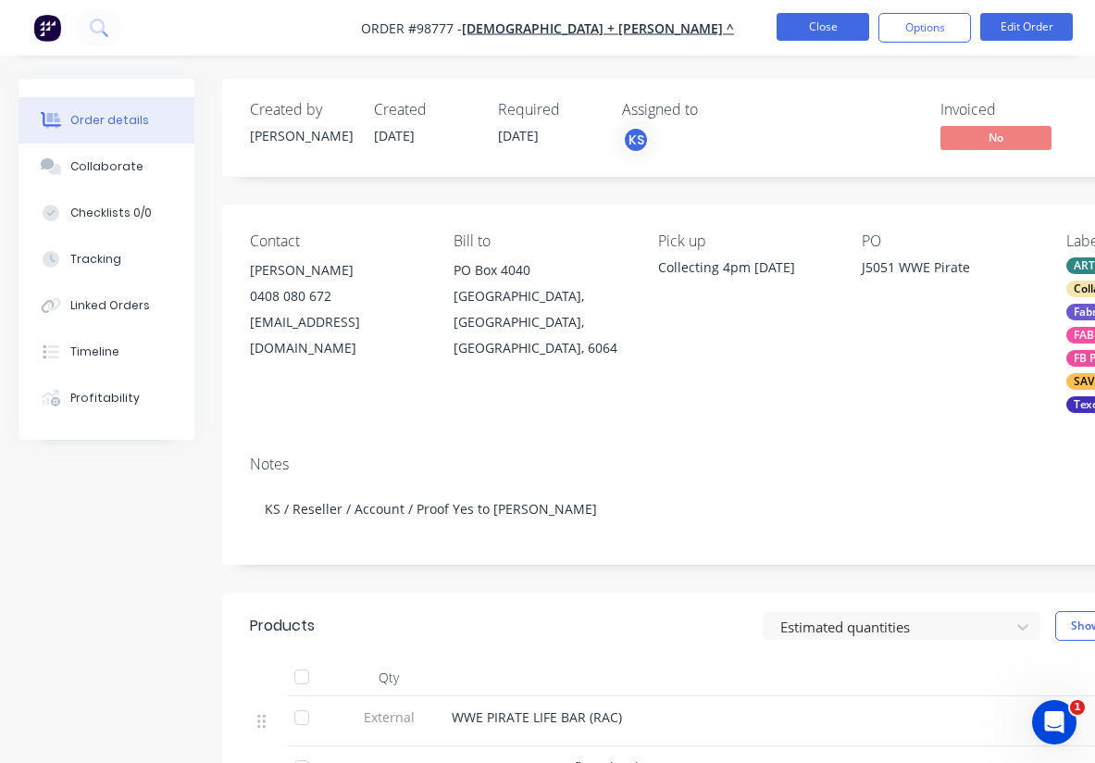
click at [800, 33] on button "Close" at bounding box center [823, 27] width 93 height 28
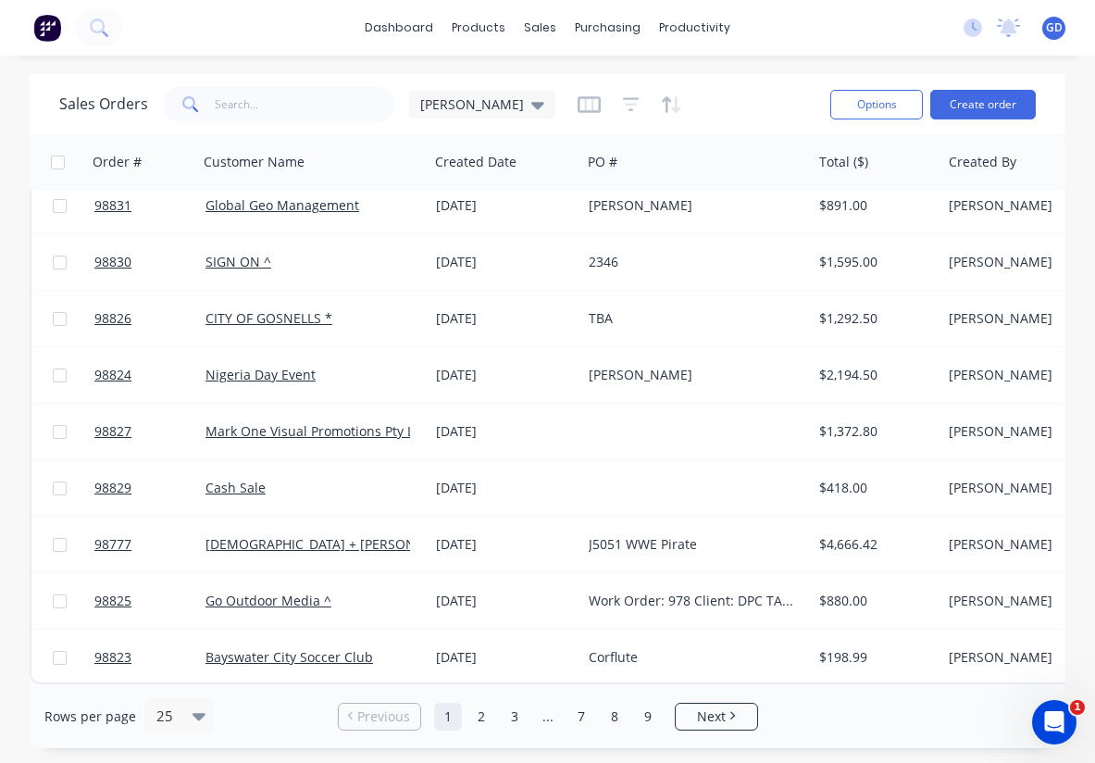
scroll to position [927, 0]
click at [481, 715] on link "2" at bounding box center [482, 717] width 28 height 28
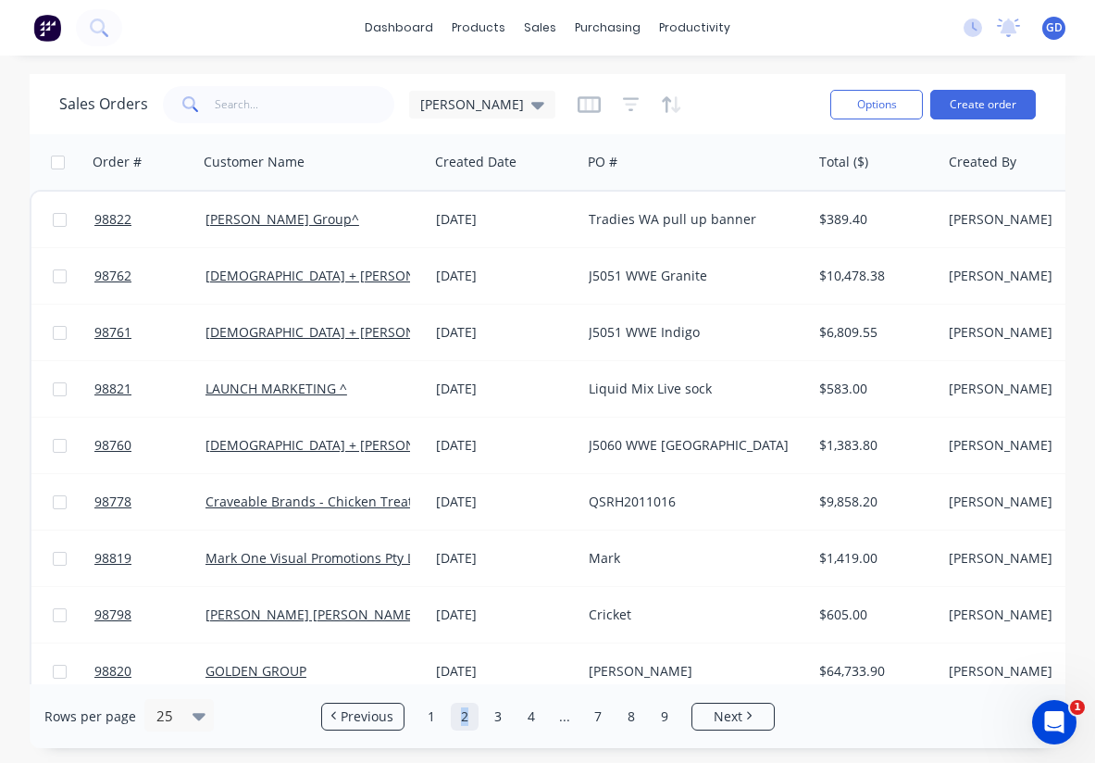
scroll to position [0, 0]
